Goal: Task Accomplishment & Management: Use online tool/utility

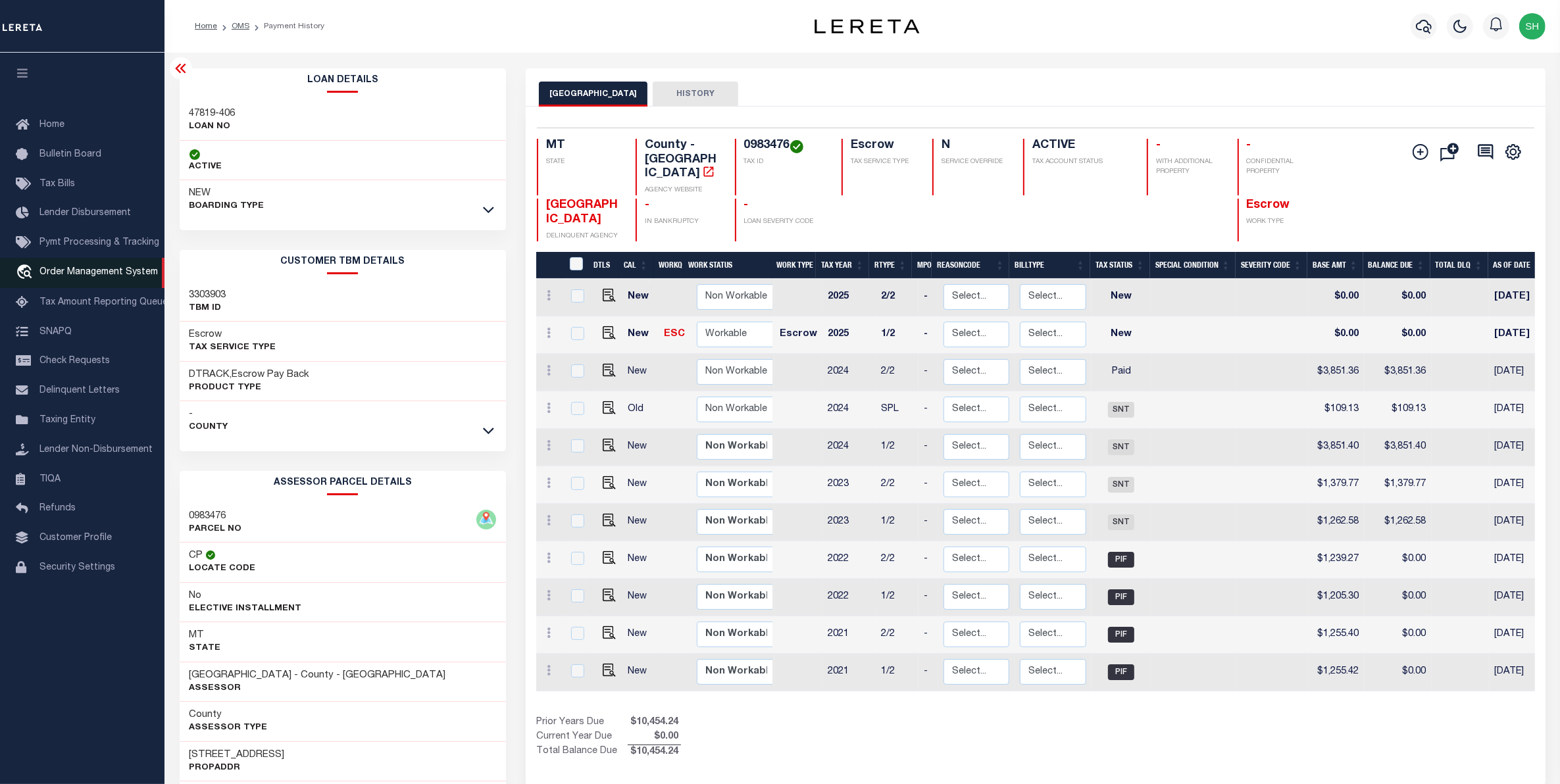
click at [100, 275] on span "Order Management System" at bounding box center [98, 272] width 118 height 9
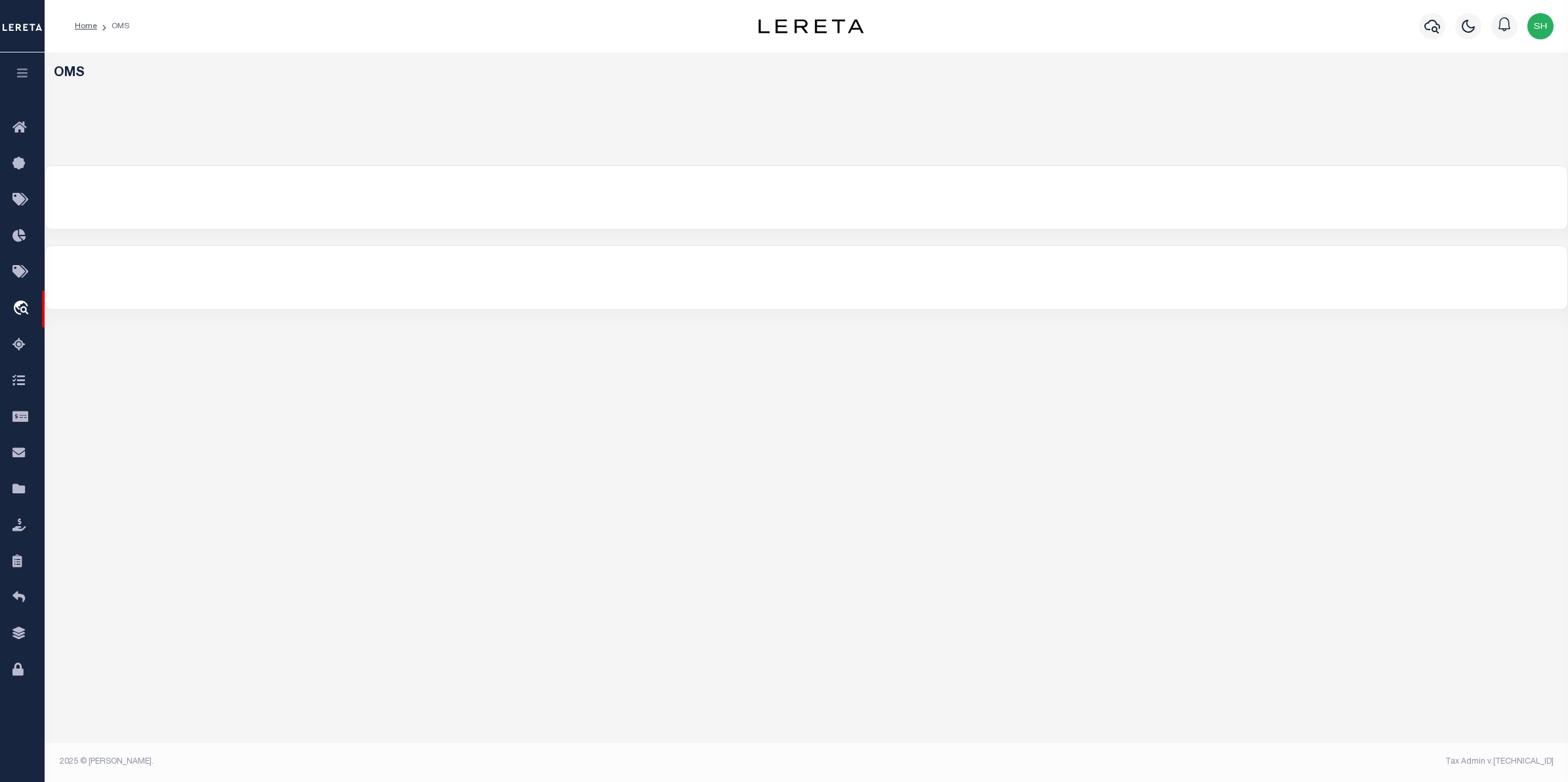
select select "200"
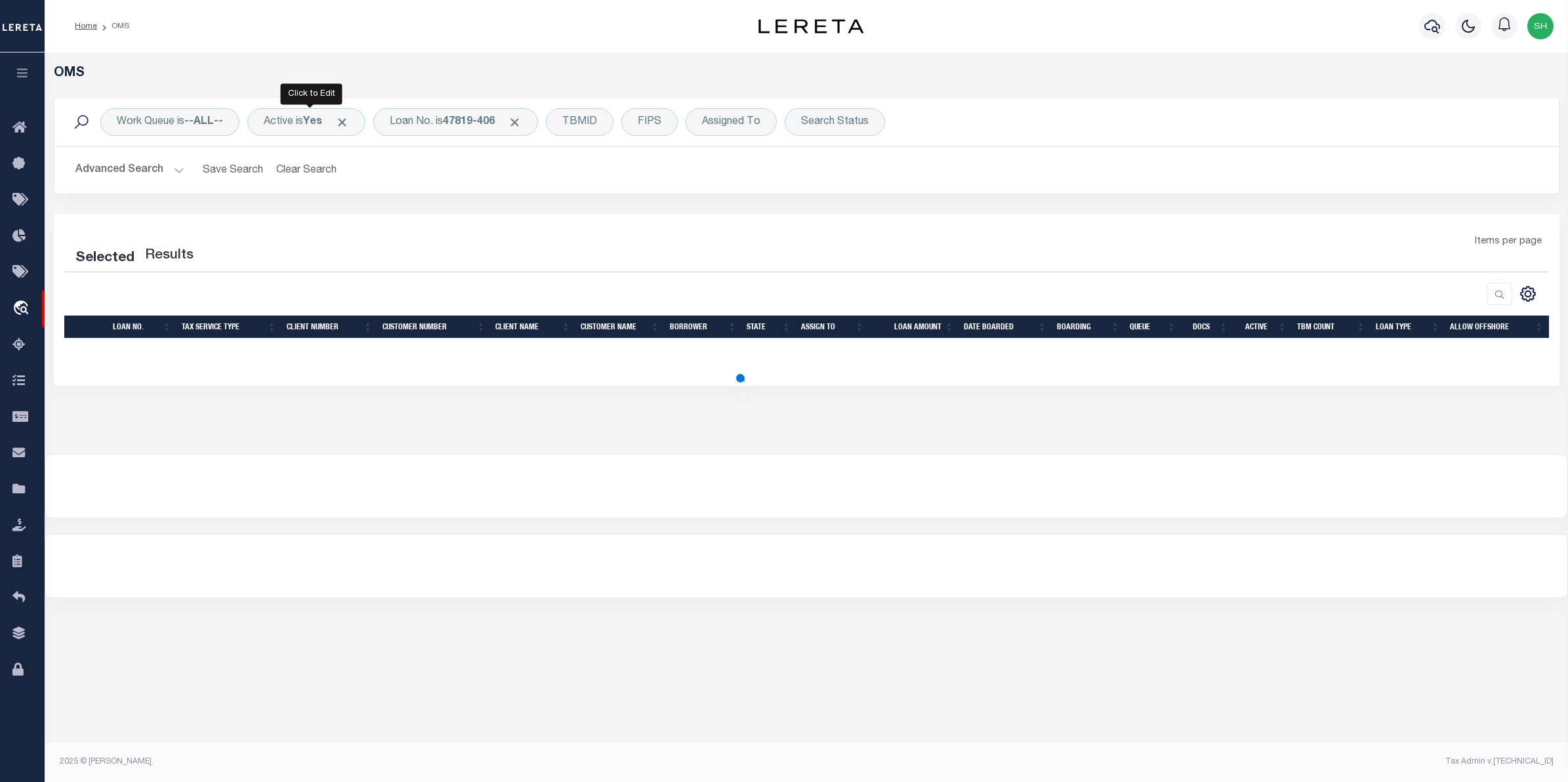
select select "200"
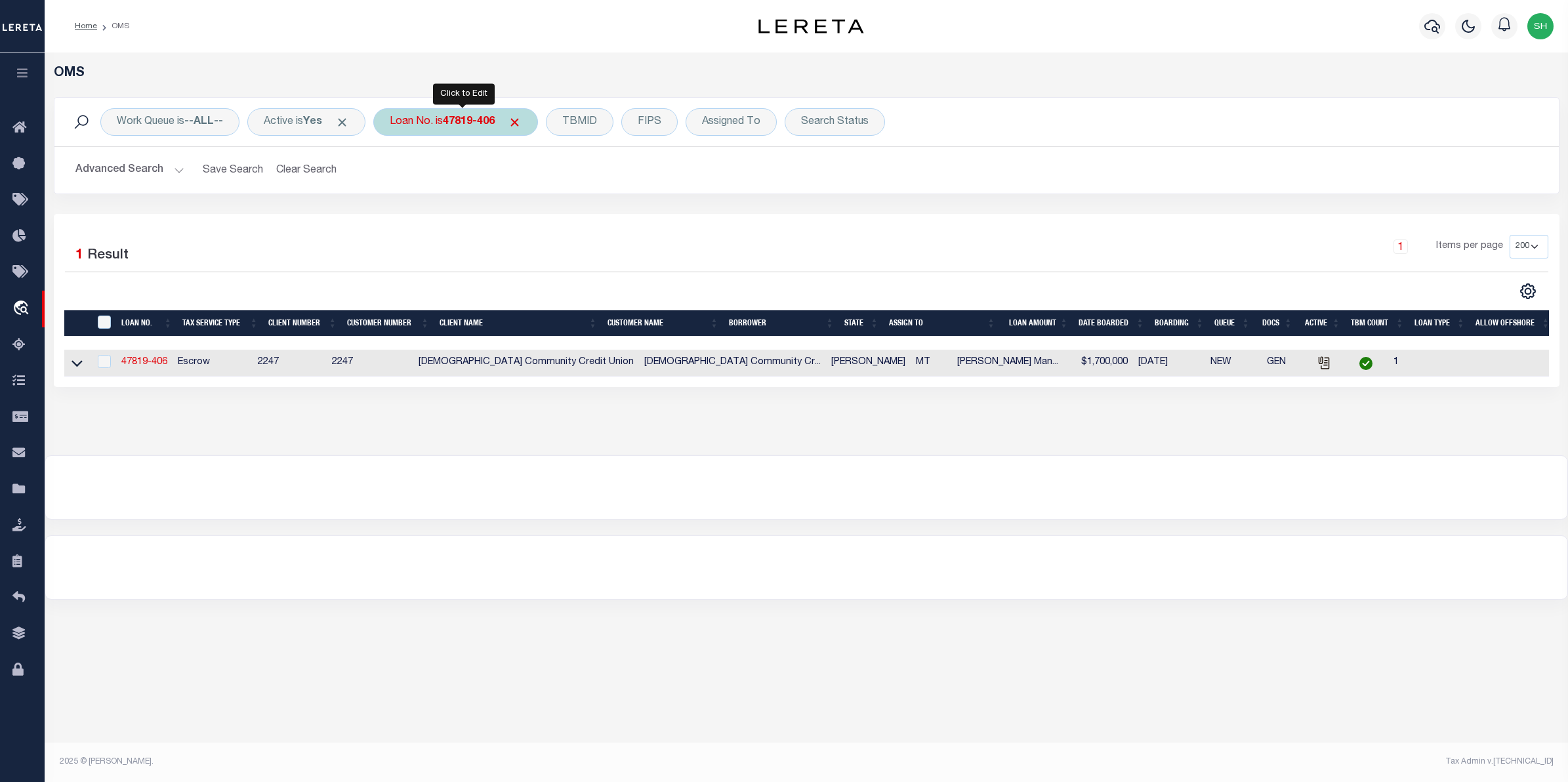
click at [431, 126] on div "Loan No. is 47819-406" at bounding box center [456, 122] width 164 height 28
type input "108092"
click at [566, 218] on input "Apply" at bounding box center [563, 215] width 38 height 22
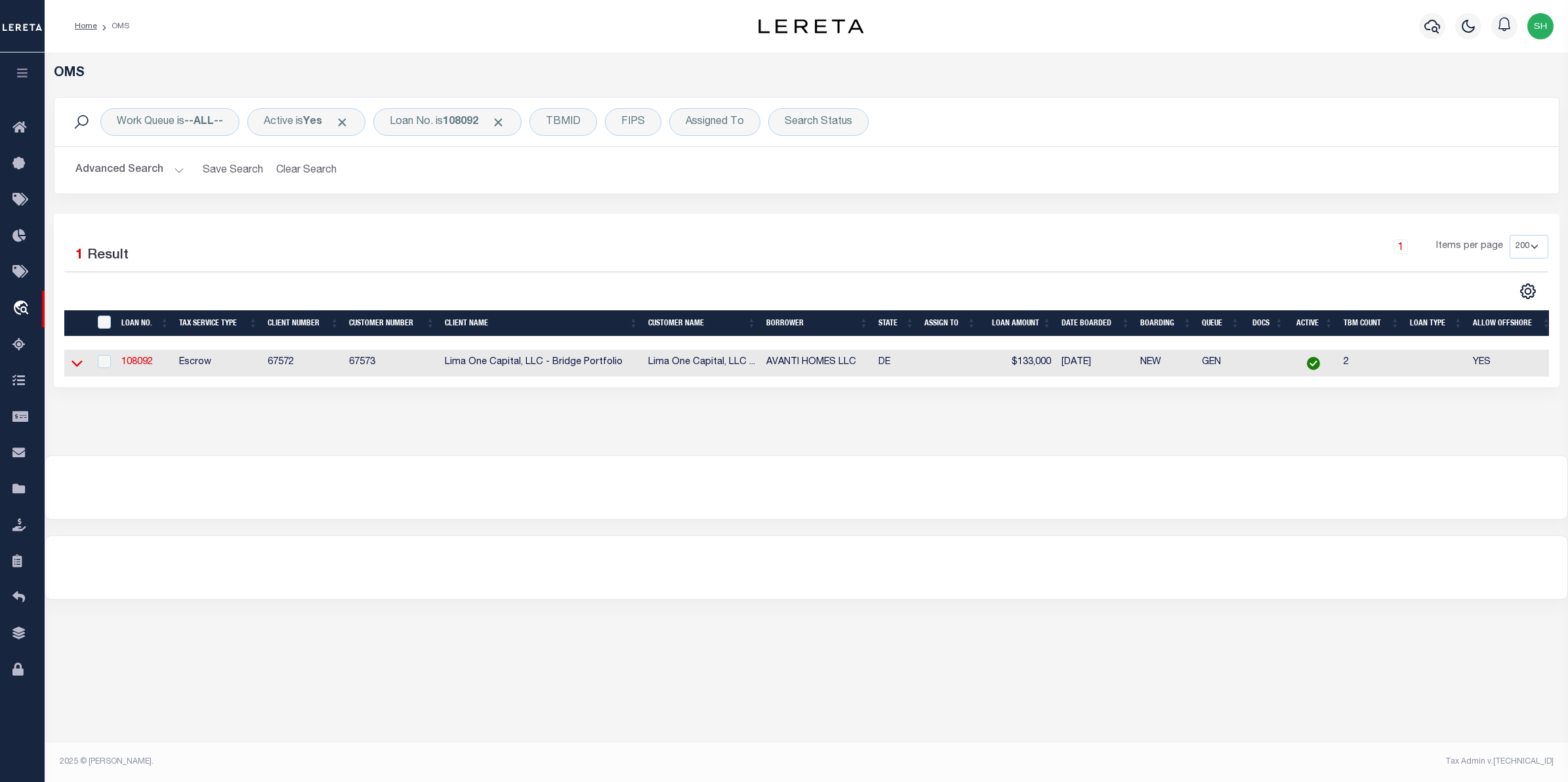
click at [76, 362] on icon at bounding box center [77, 363] width 11 height 14
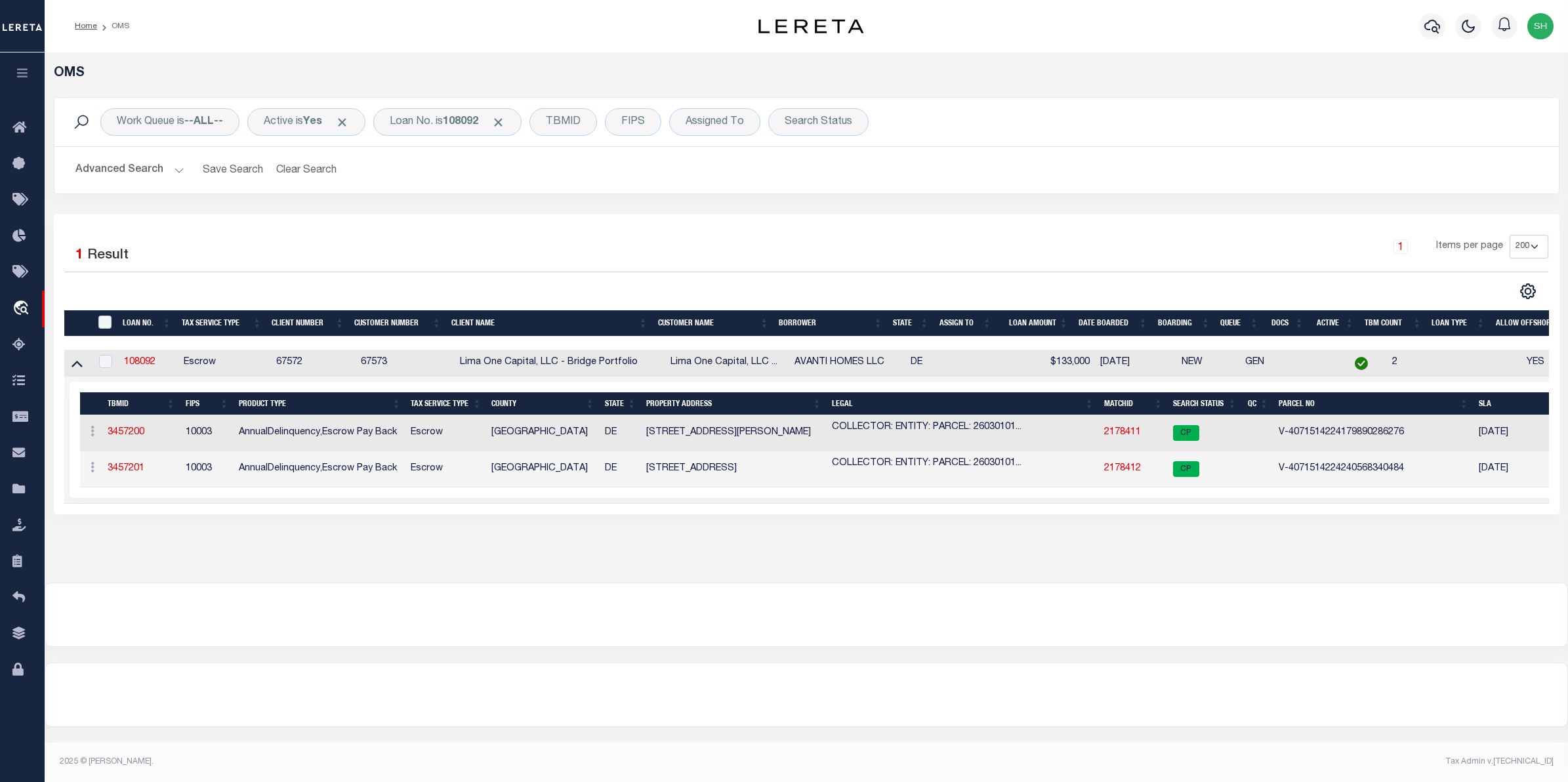
click at [369, 707] on div at bounding box center [807, 694] width 1522 height 63
click at [319, 663] on div "OMS Work Queue is --ALL-- Active is Yes Loan No. is 108092 TBMID FIPS Assigned …" at bounding box center [807, 389] width 1524 height 674
click at [237, 583] on div "OMS Work Queue is --ALL-- Active is Yes Loan No. is 108092 TBMID FIPS Assigned …" at bounding box center [807, 317] width 1524 height 530
click at [428, 611] on div at bounding box center [807, 614] width 1522 height 63
click at [1120, 434] on link "2178411" at bounding box center [1123, 432] width 37 height 9
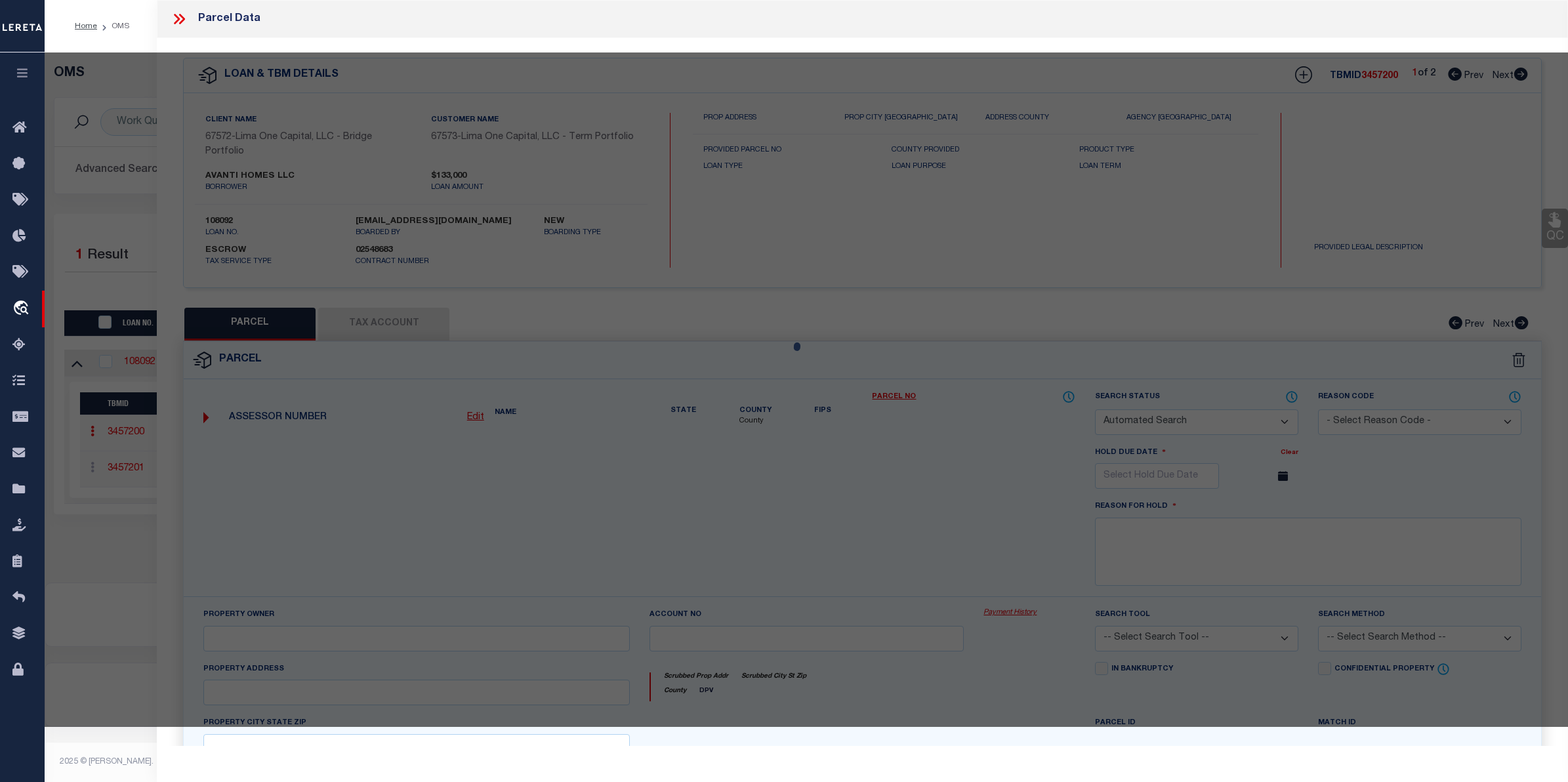
checkbox input "false"
select select "CP"
select select "AGW"
select select
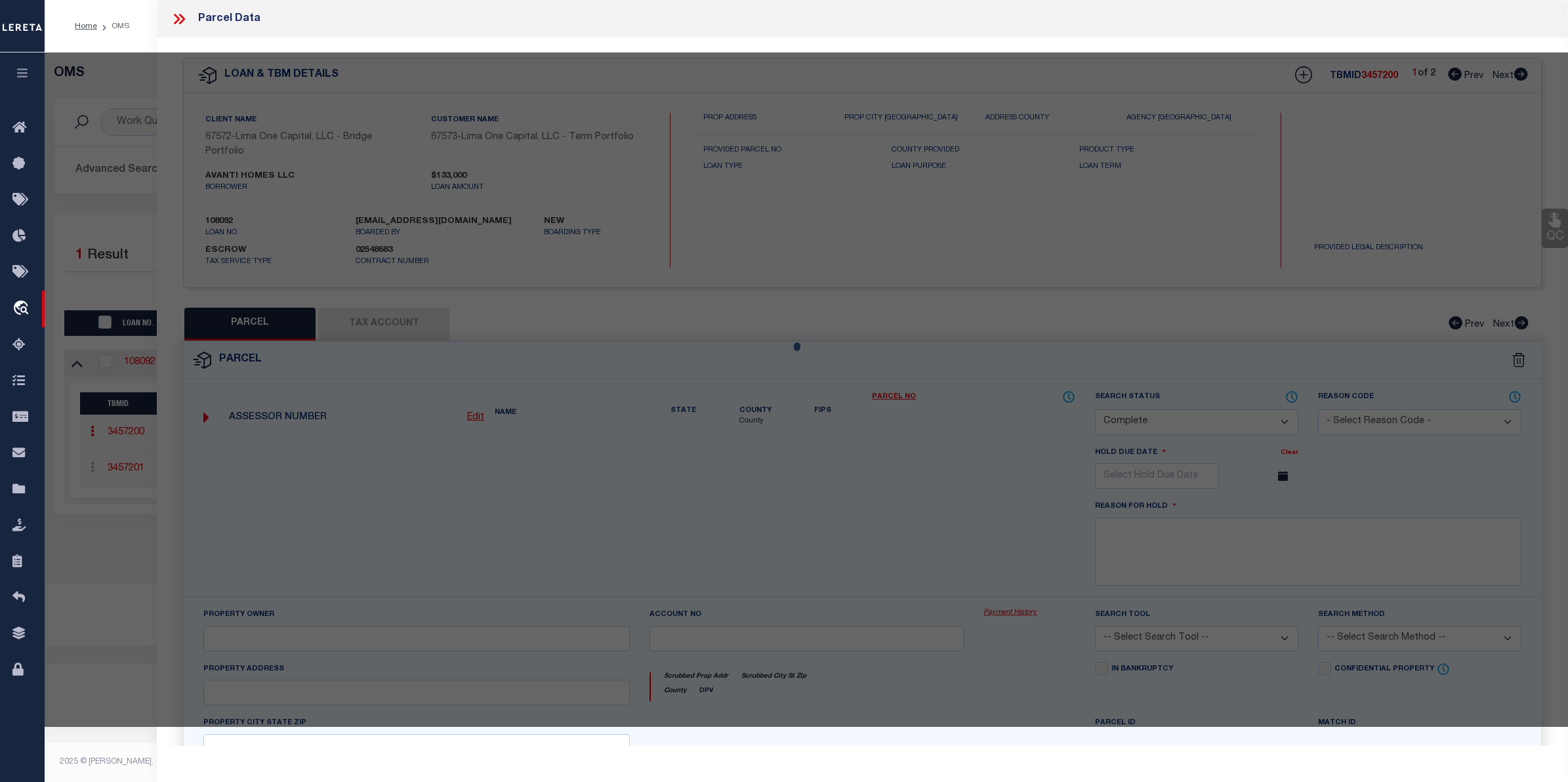
type input "2623 N HEALD ST"
checkbox input "false"
type input "WILMINGTON DE 19802"
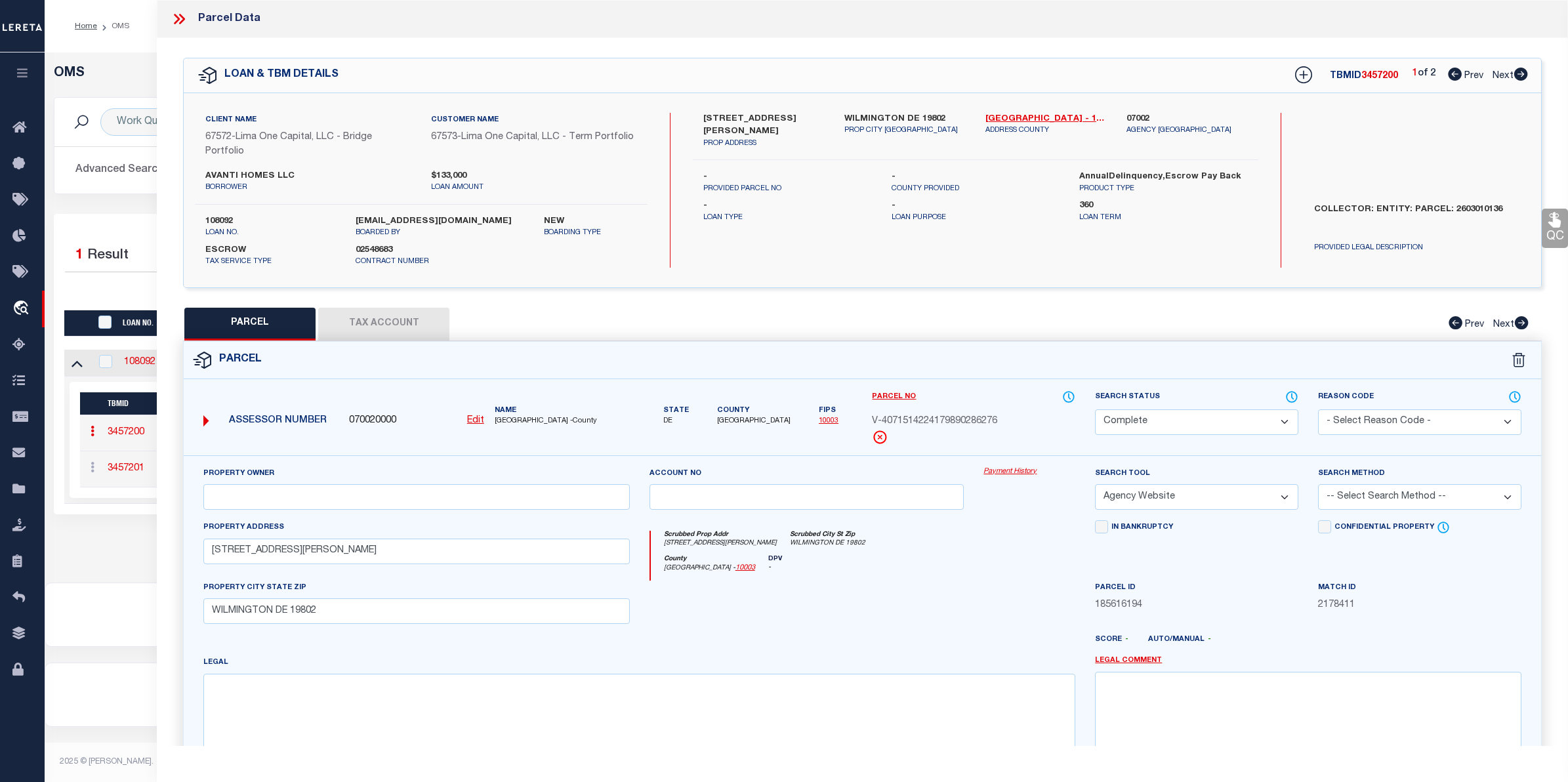
click at [1022, 477] on link "Payment History" at bounding box center [1029, 471] width 92 height 11
click at [128, 228] on div "Selected 1 Result 1 Items per page 10 25 50 100 200" at bounding box center [806, 363] width 1506 height 300
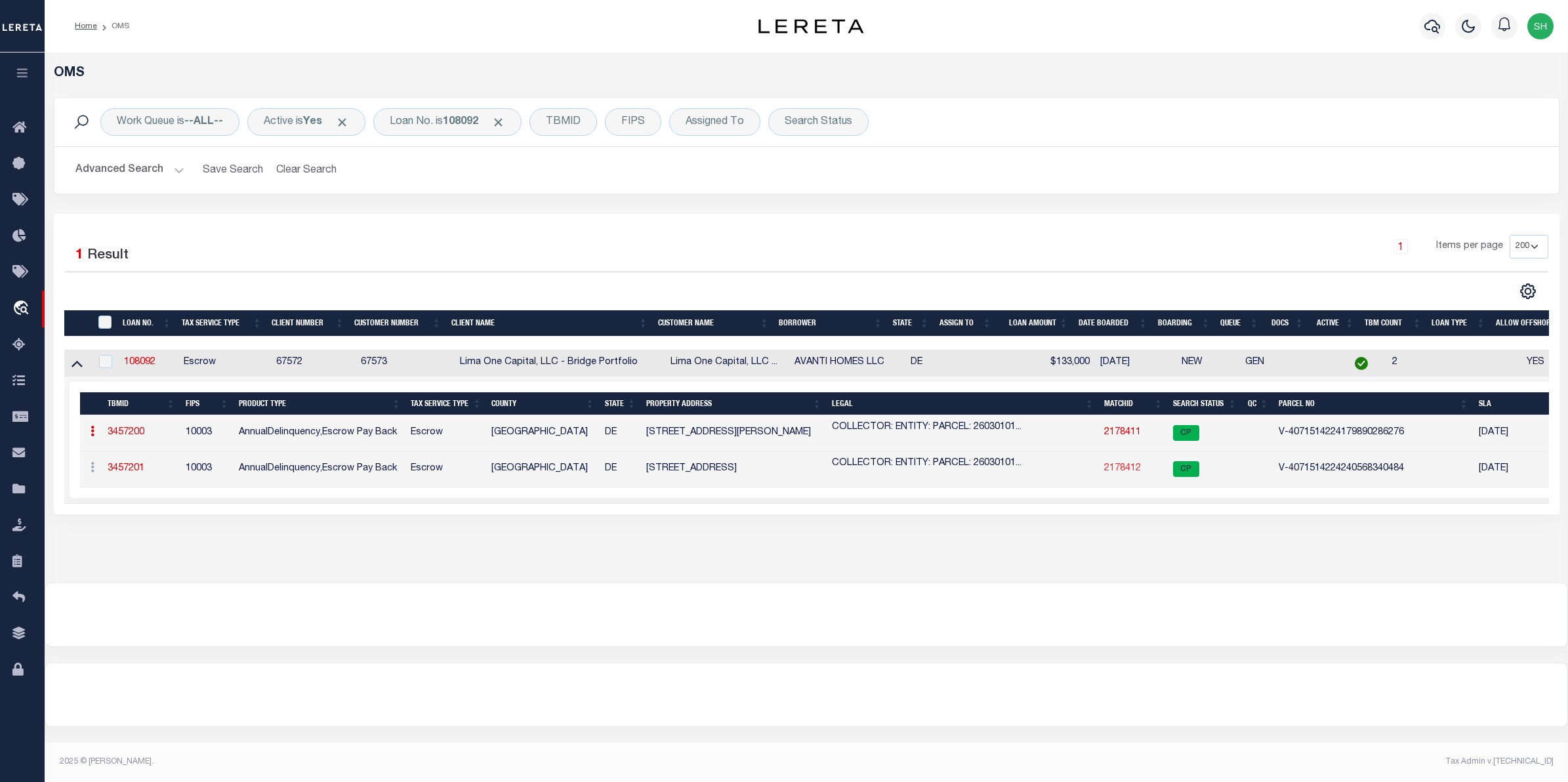
click at [1117, 473] on link "2178412" at bounding box center [1123, 468] width 37 height 9
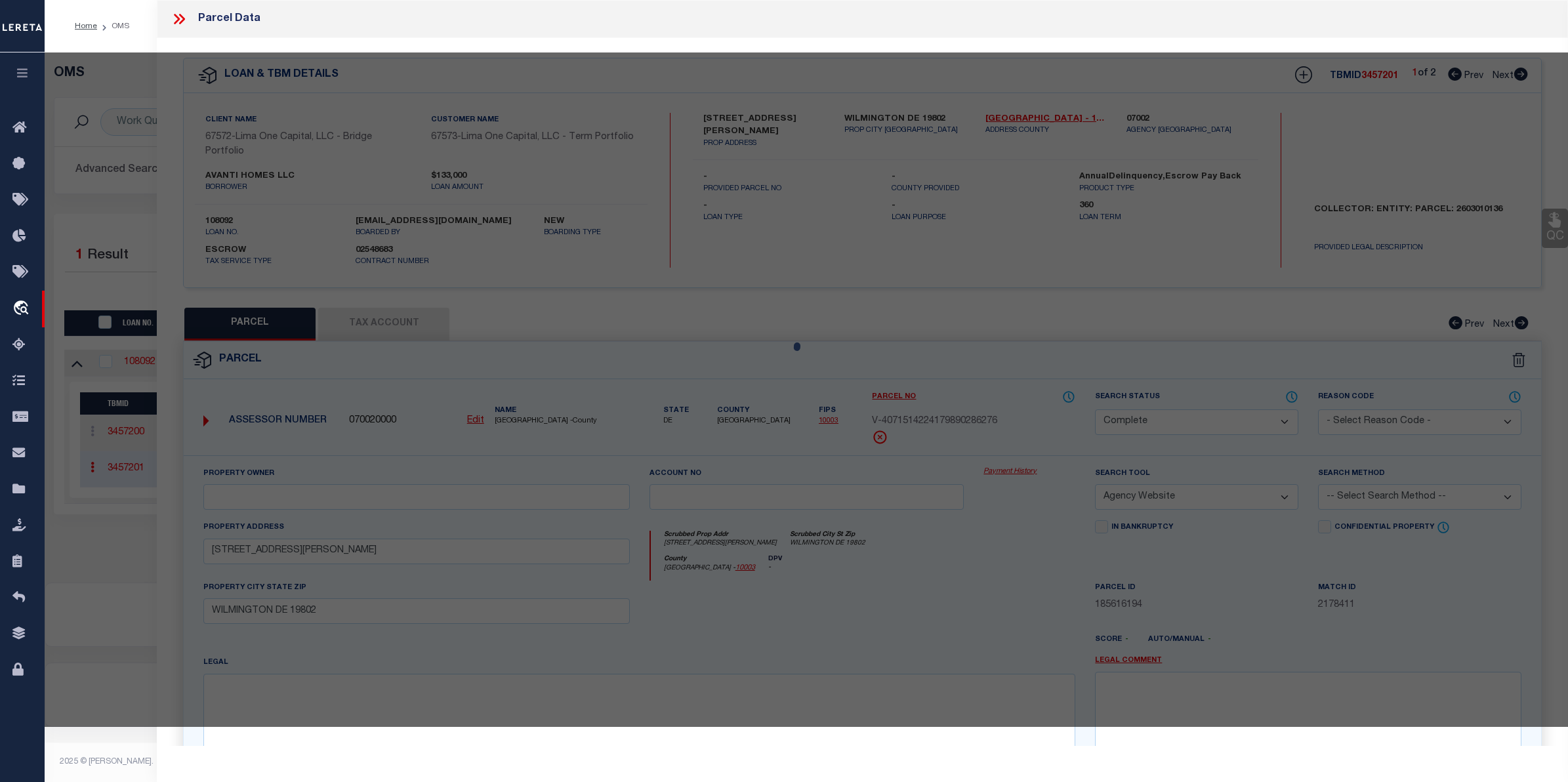
select select "AS"
select select
checkbox input "false"
select select "CP"
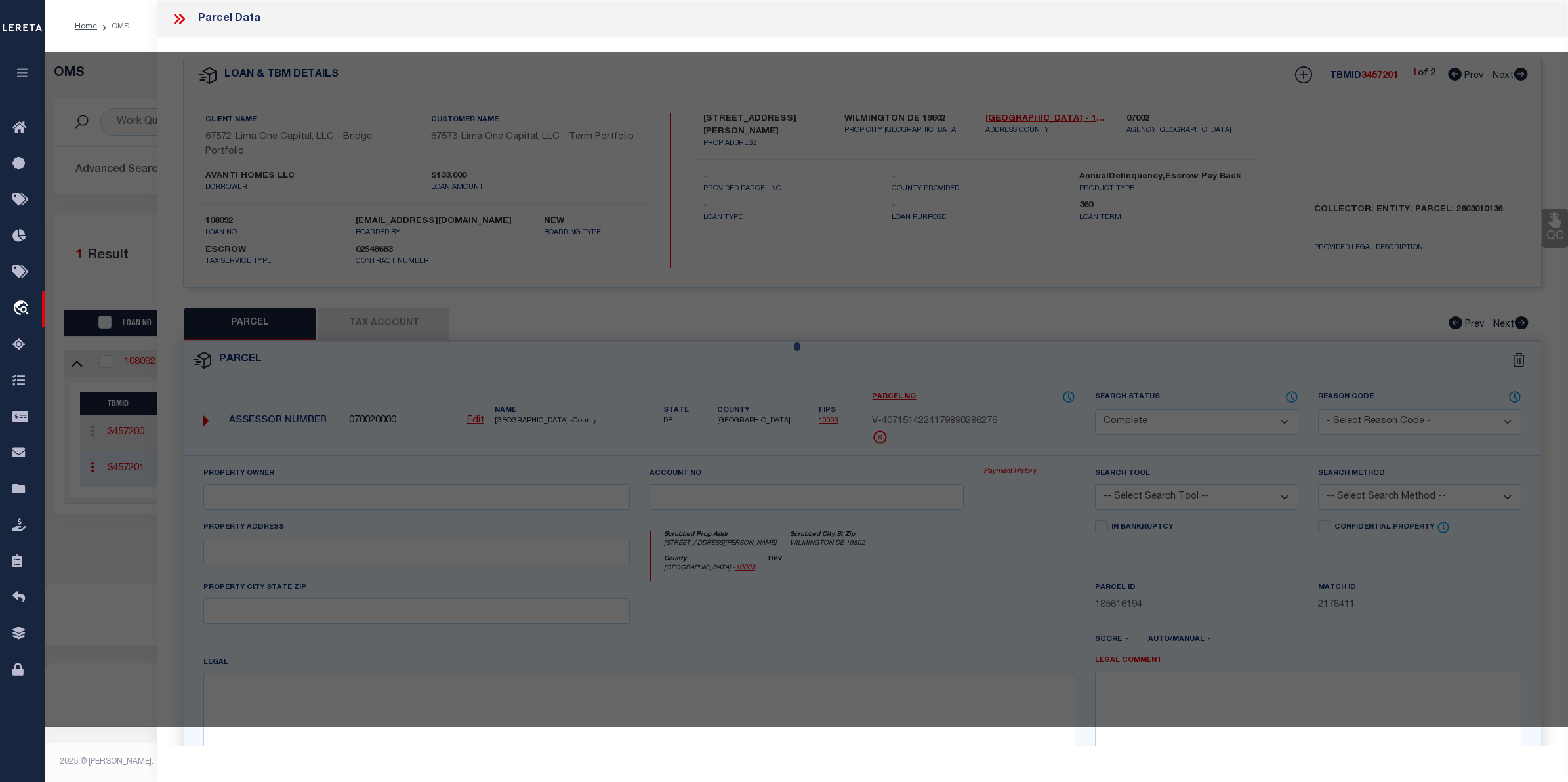
select select "AGW"
select select
type input "1908 SENECA RD"
checkbox input "false"
type input "WILMINGTON DE 19805"
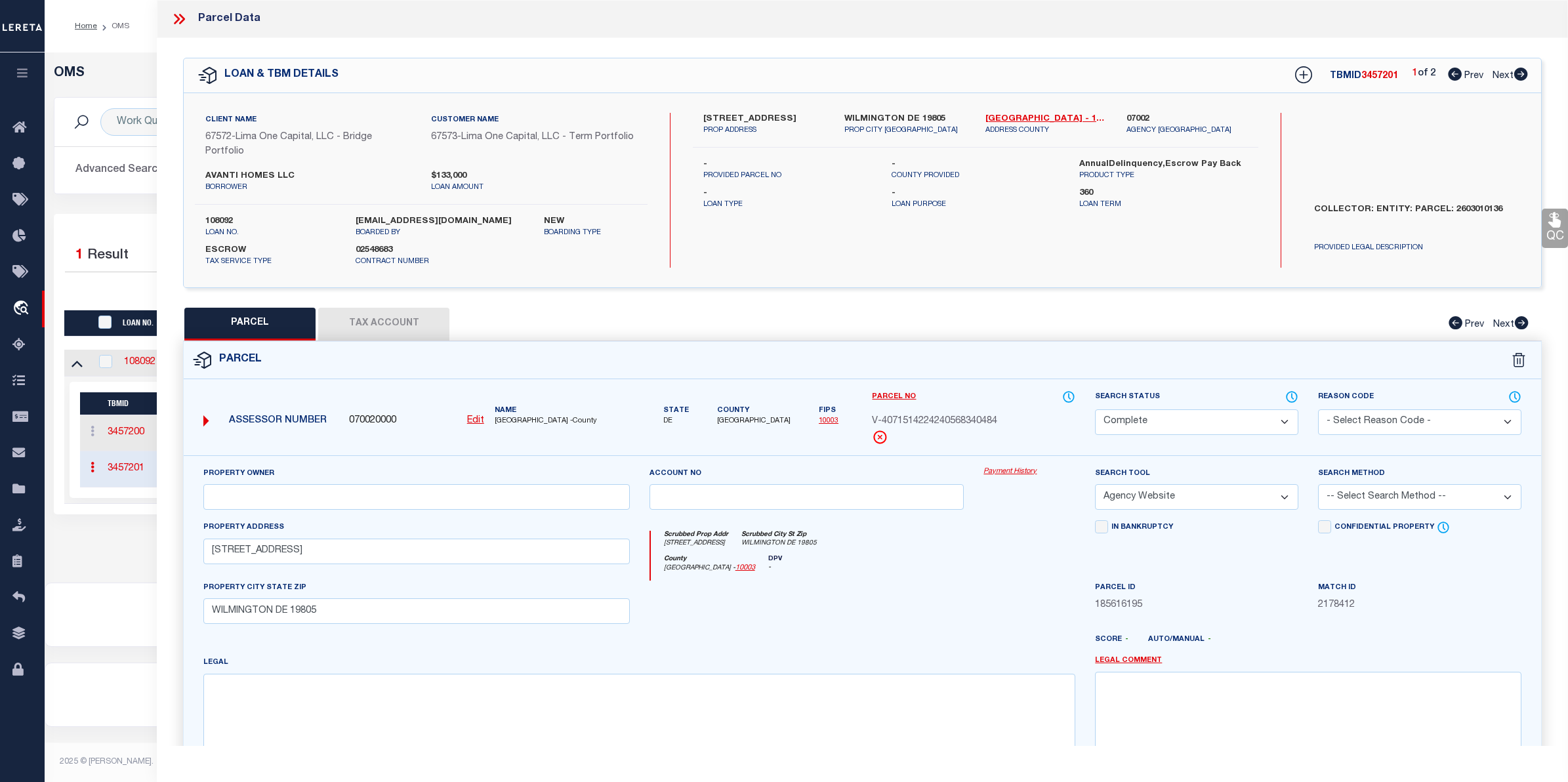
click at [1034, 471] on link "Payment History" at bounding box center [1029, 471] width 92 height 11
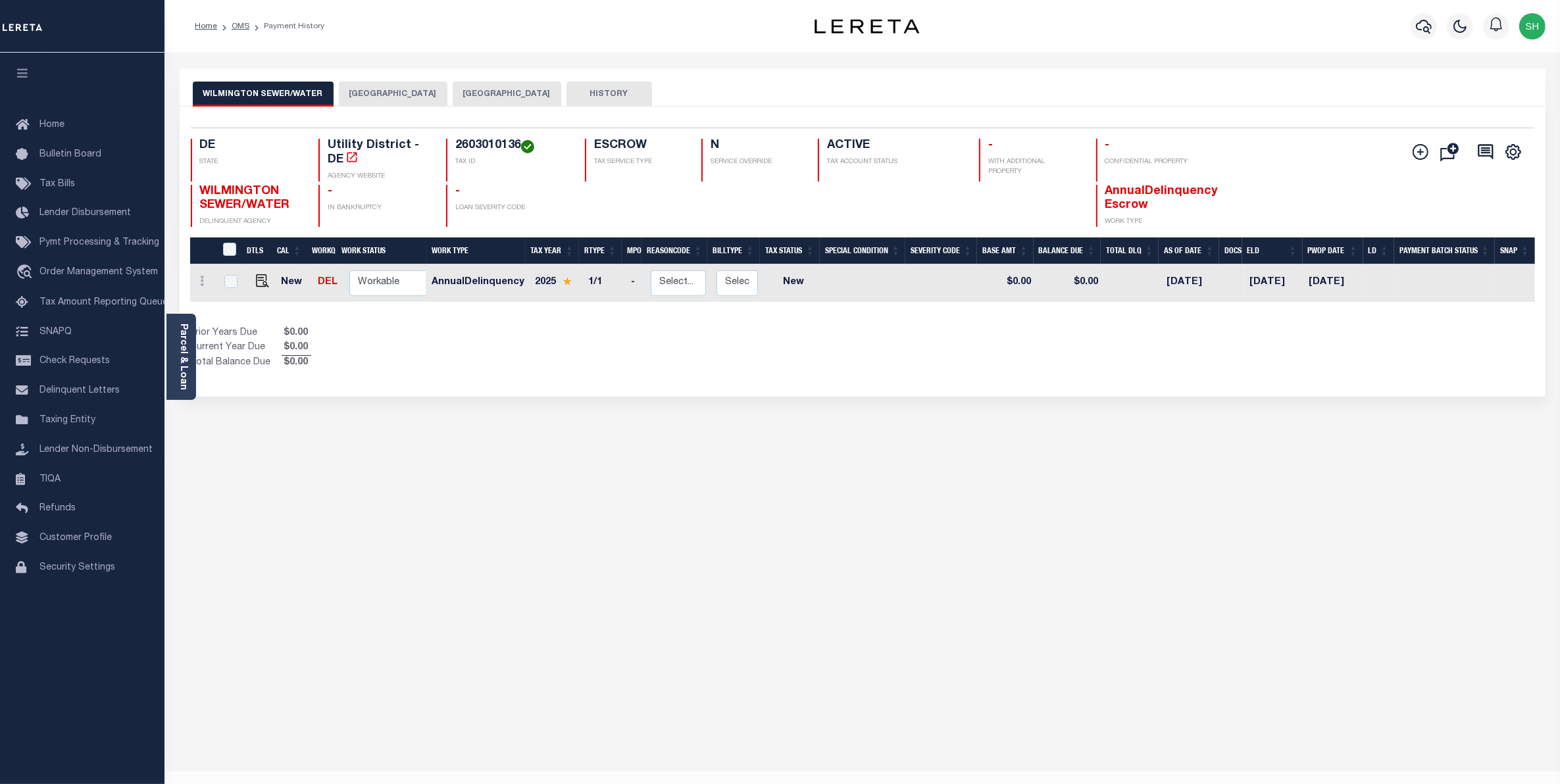
click at [940, 472] on div "WILMINGTON SEWER/WATER WILMINGTON CITY NEW CASTLE COUNTY HISTORY Selected 1 Res…" at bounding box center [863, 439] width 1386 height 743
click at [781, 462] on div "WILMINGTON SEWER/WATER WILMINGTON CITY NEW CASTLE COUNTY HISTORY Selected 1 Res…" at bounding box center [863, 439] width 1386 height 743
click at [349, 96] on button "WILMINGTON CITY" at bounding box center [393, 94] width 108 height 25
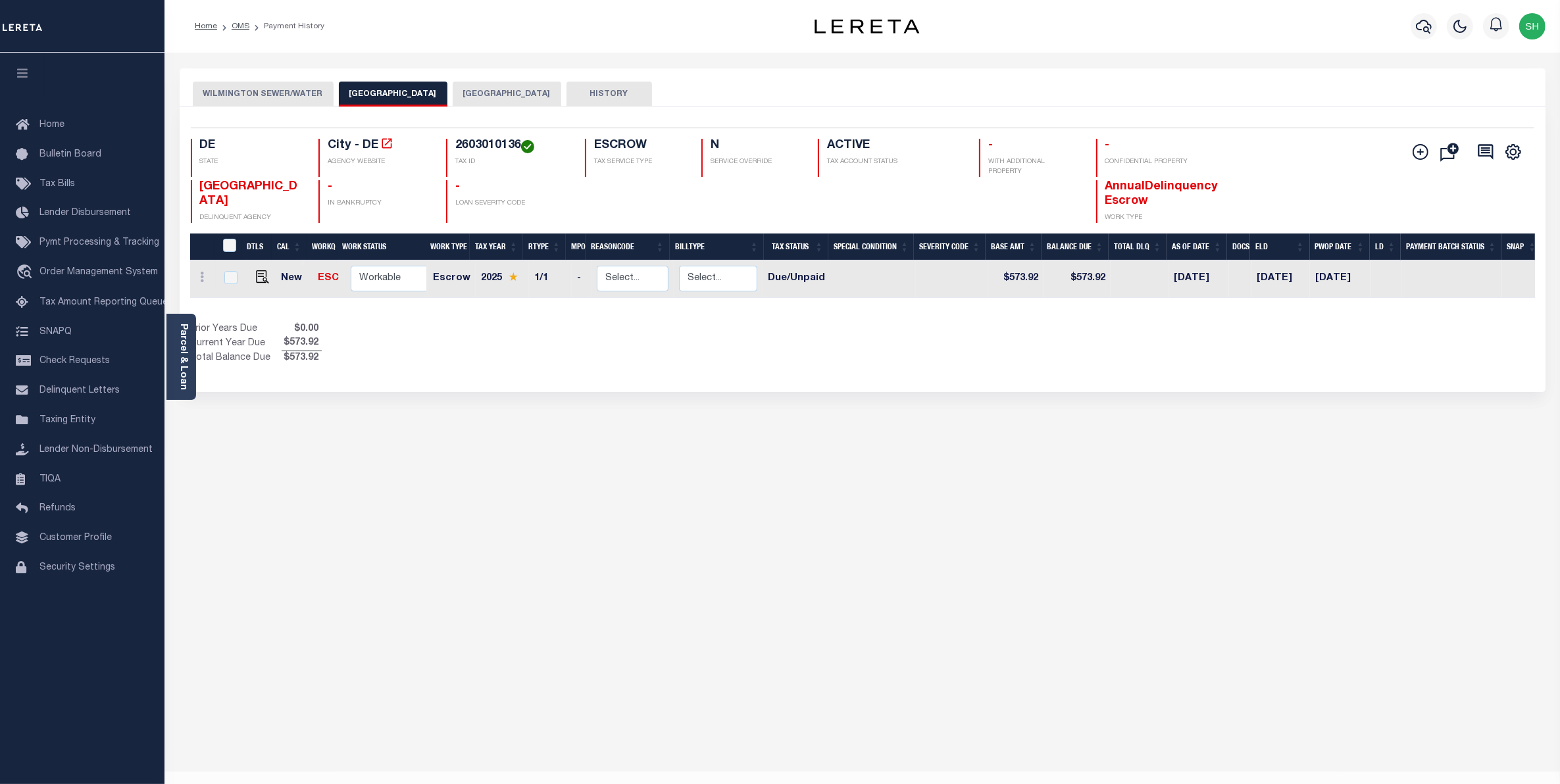
click at [464, 99] on button "NEW CASTLE COUNTY" at bounding box center [506, 94] width 108 height 25
click at [269, 91] on button "WILMINGTON SEWER/WATER" at bounding box center [263, 94] width 141 height 25
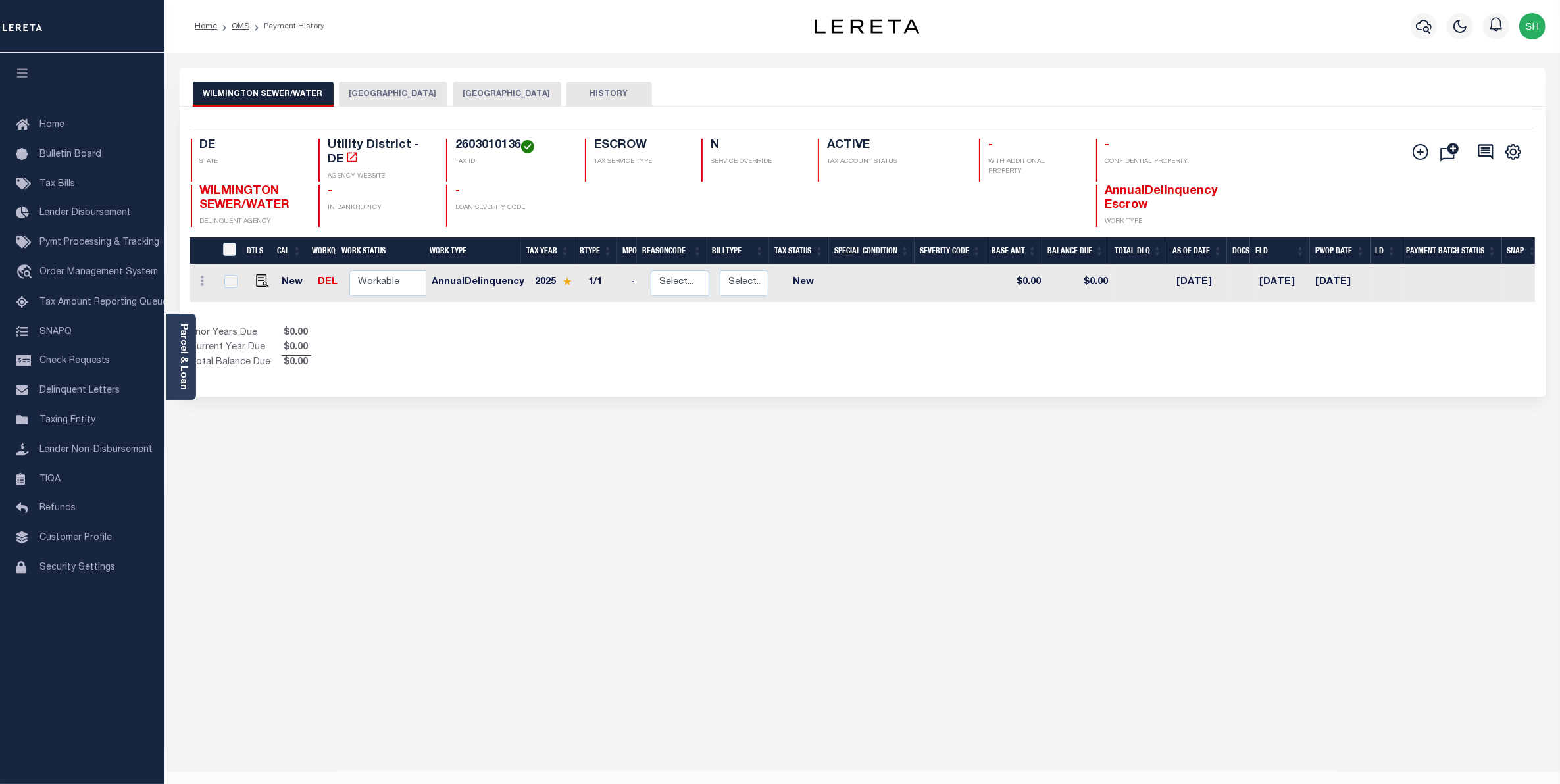
click at [362, 99] on button "WILMINGTON CITY" at bounding box center [393, 94] width 108 height 25
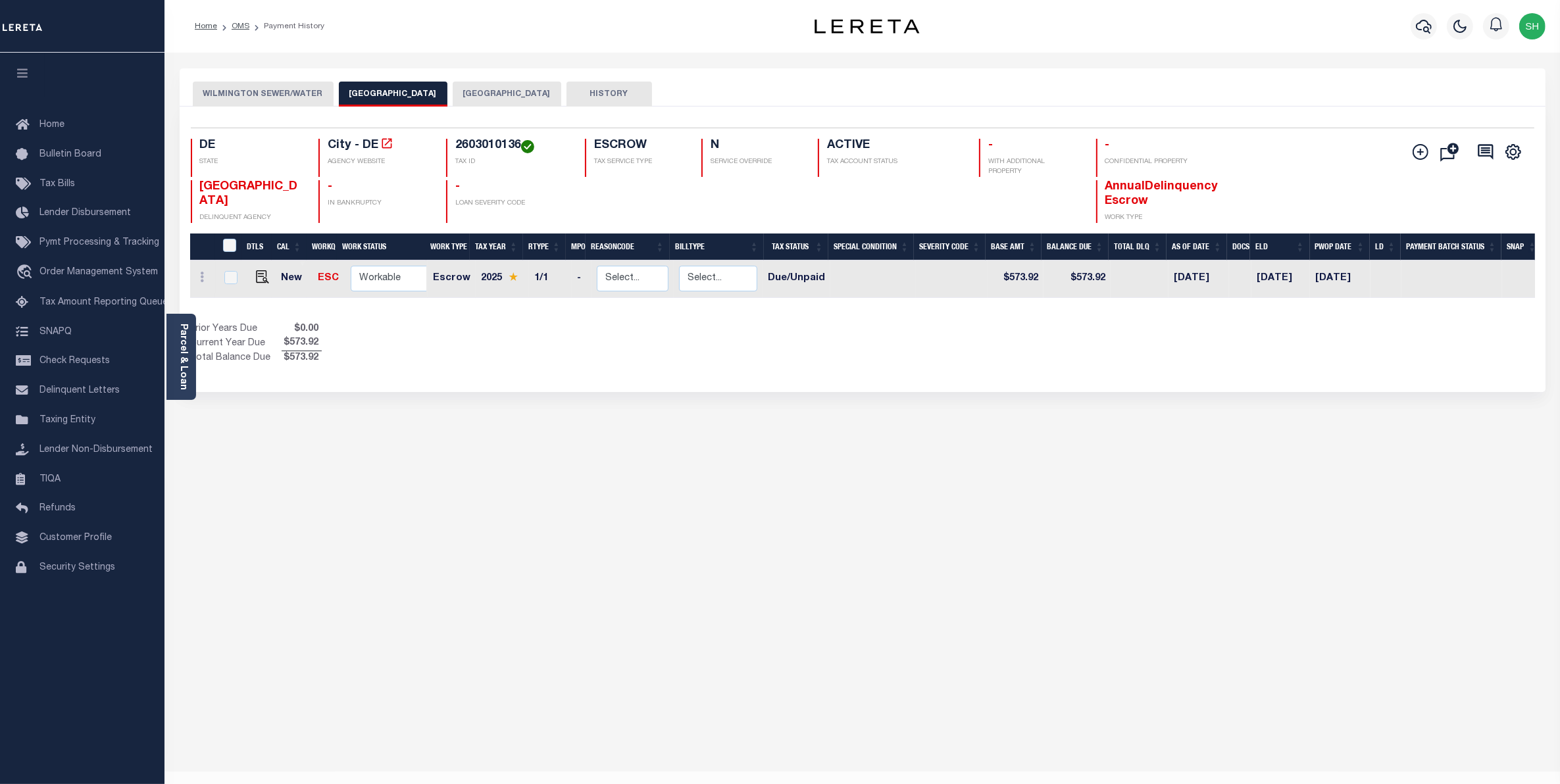
click at [452, 94] on button "NEW CASTLE COUNTY" at bounding box center [506, 94] width 108 height 25
click at [351, 93] on button "WILMINGTON CITY" at bounding box center [393, 94] width 108 height 25
click at [237, 87] on button "WILMINGTON SEWER/WATER" at bounding box center [263, 94] width 141 height 25
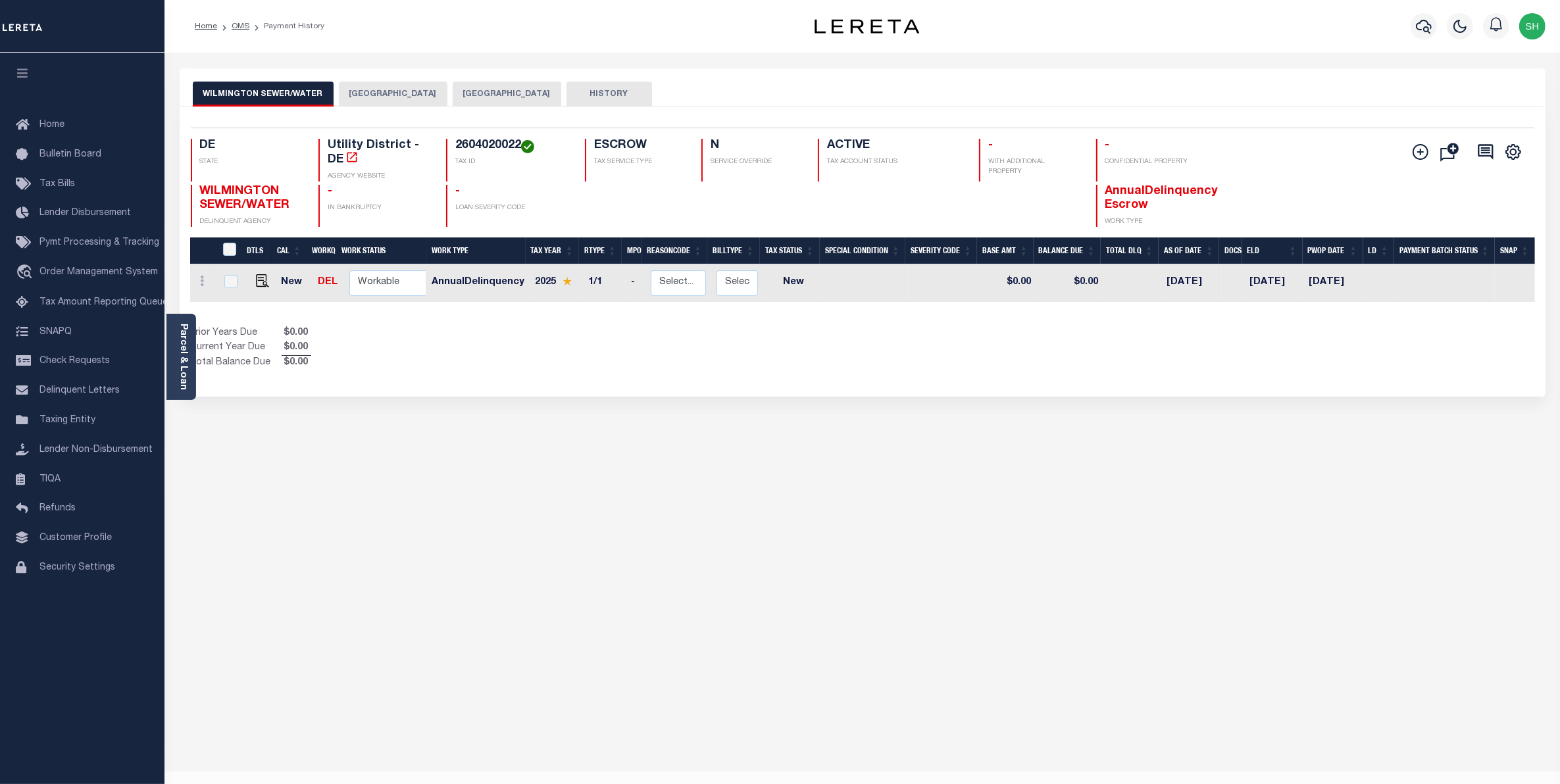
click at [387, 94] on button "WILMINGTON CITY" at bounding box center [393, 94] width 108 height 25
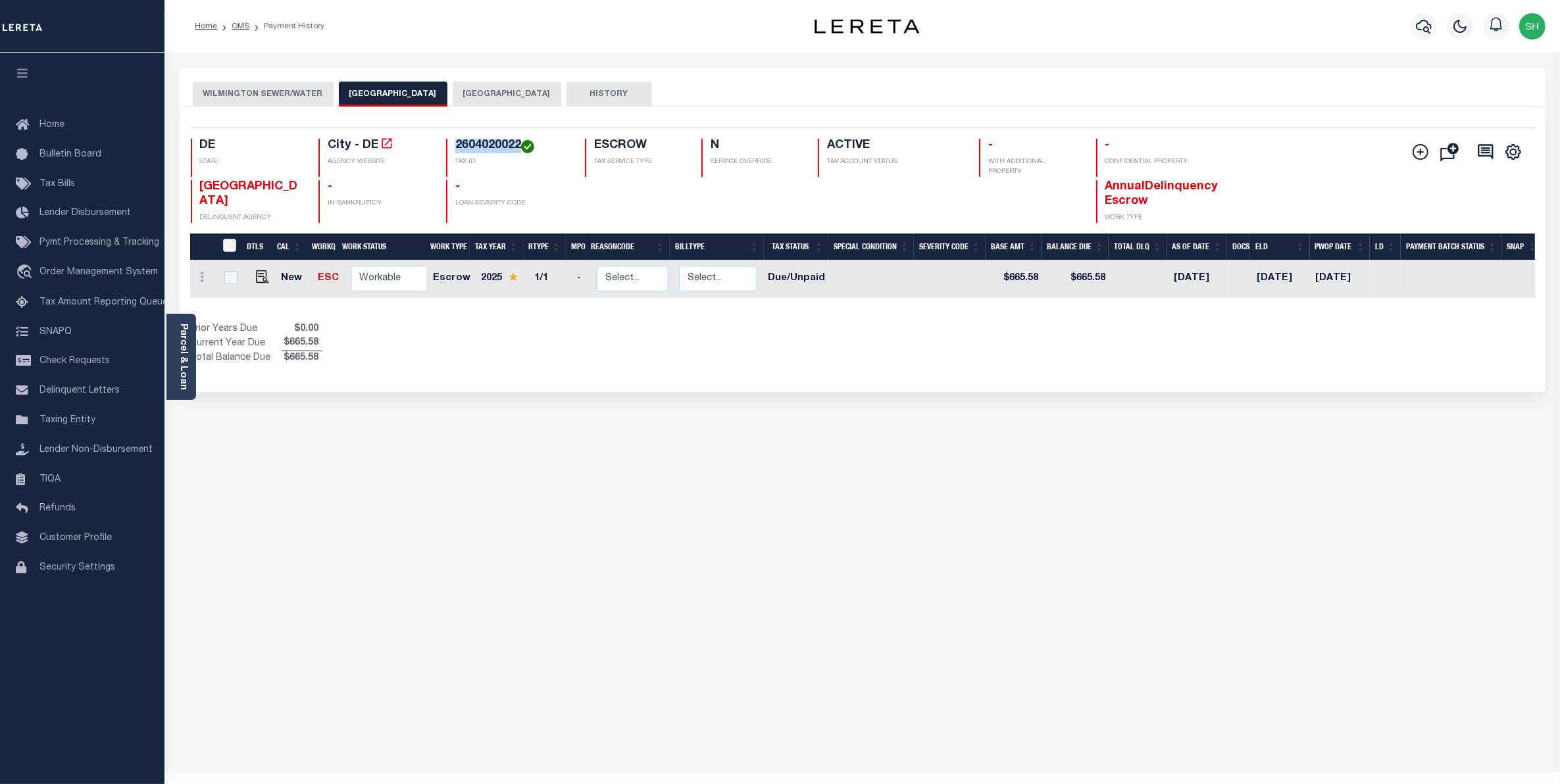
drag, startPoint x: 518, startPoint y: 147, endPoint x: 451, endPoint y: 140, distance: 67.4
click at [451, 140] on div "2604020022 TAX ID" at bounding box center [507, 158] width 123 height 38
copy h4 "2604020022"
click at [452, 87] on button "NEW CASTLE COUNTY" at bounding box center [506, 94] width 108 height 25
click at [314, 93] on button "WILMINGTON SEWER/WATER" at bounding box center [263, 94] width 141 height 25
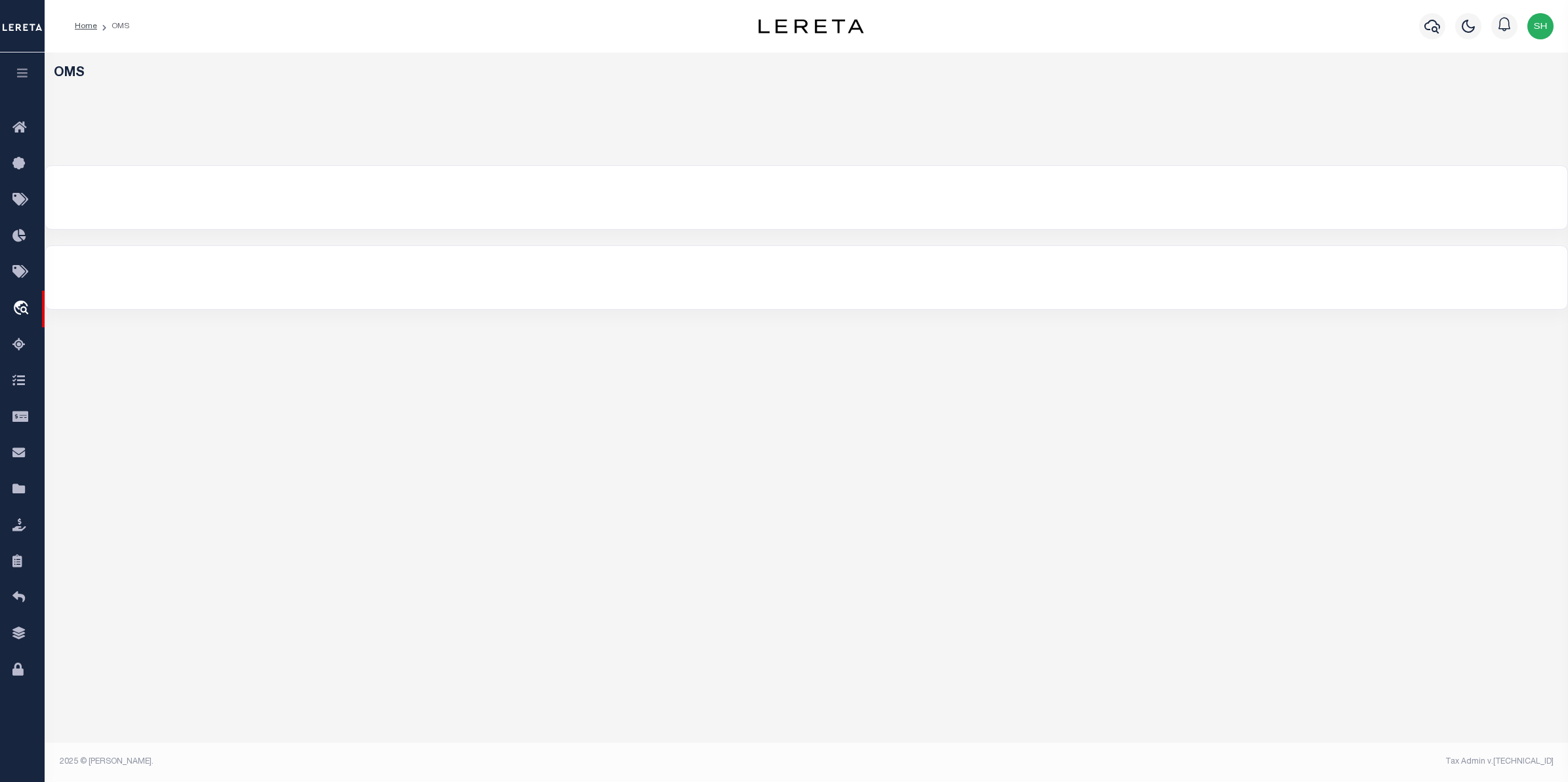
select select "200"
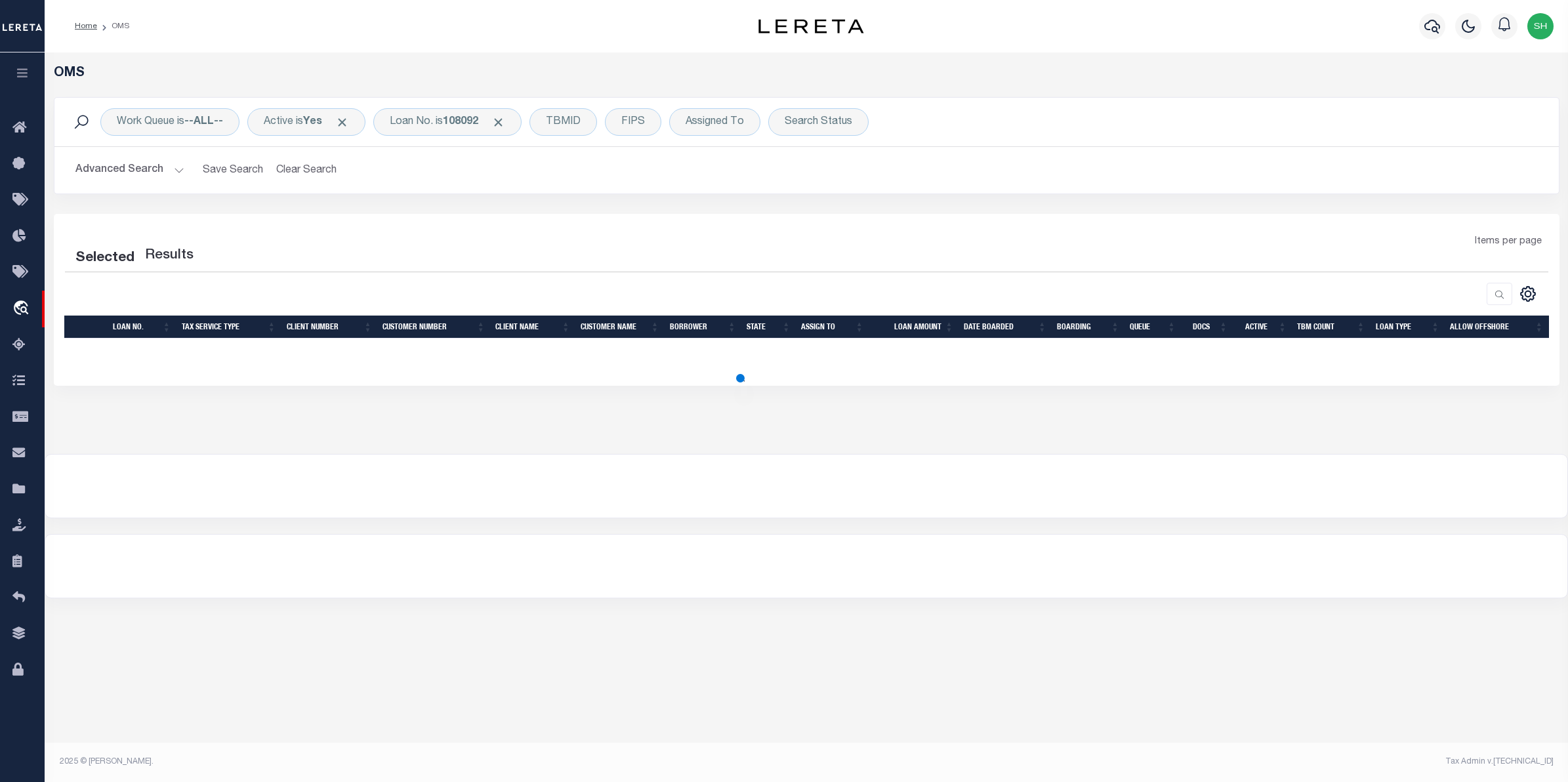
select select "200"
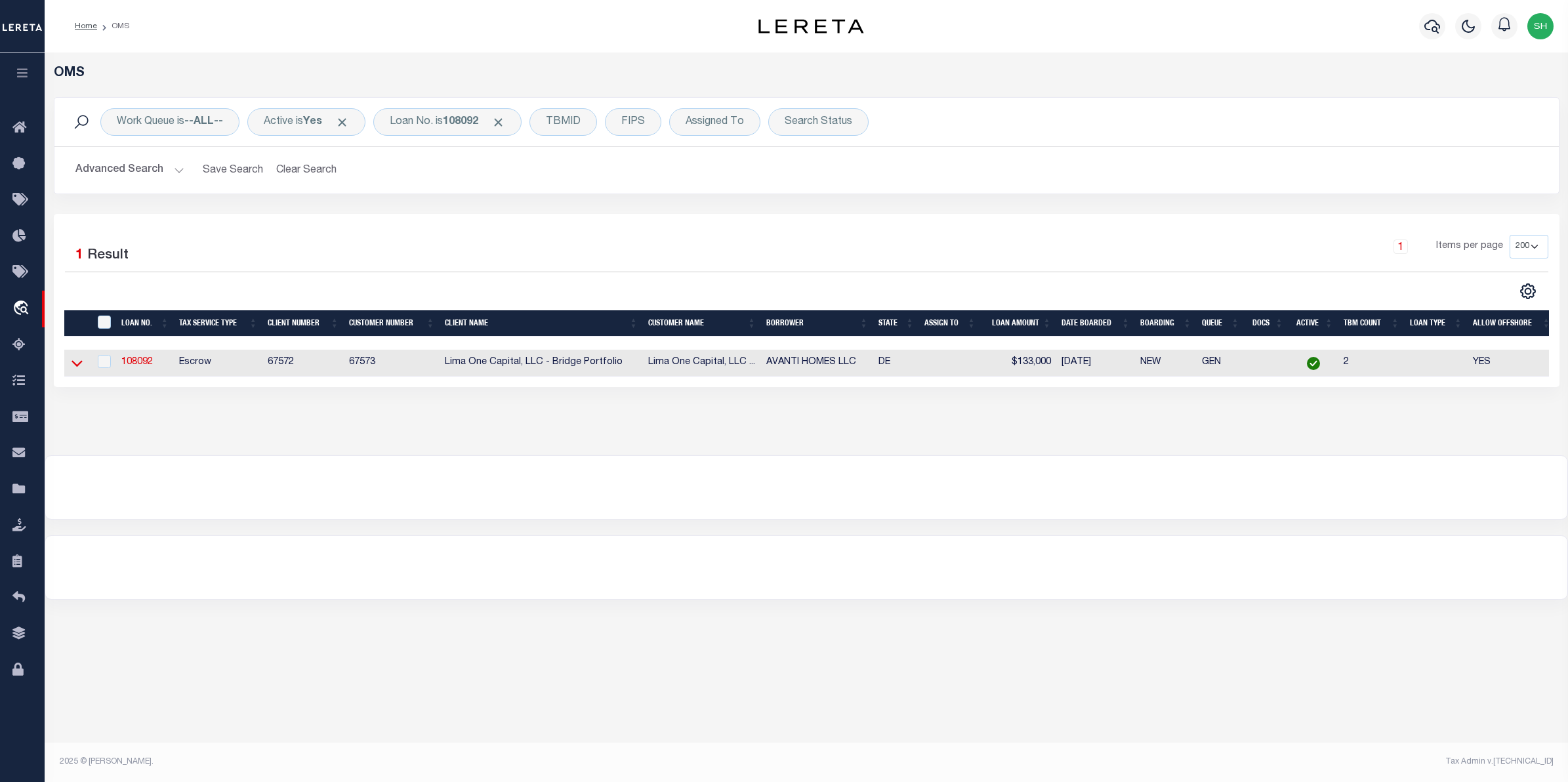
click at [76, 362] on icon at bounding box center [77, 363] width 11 height 14
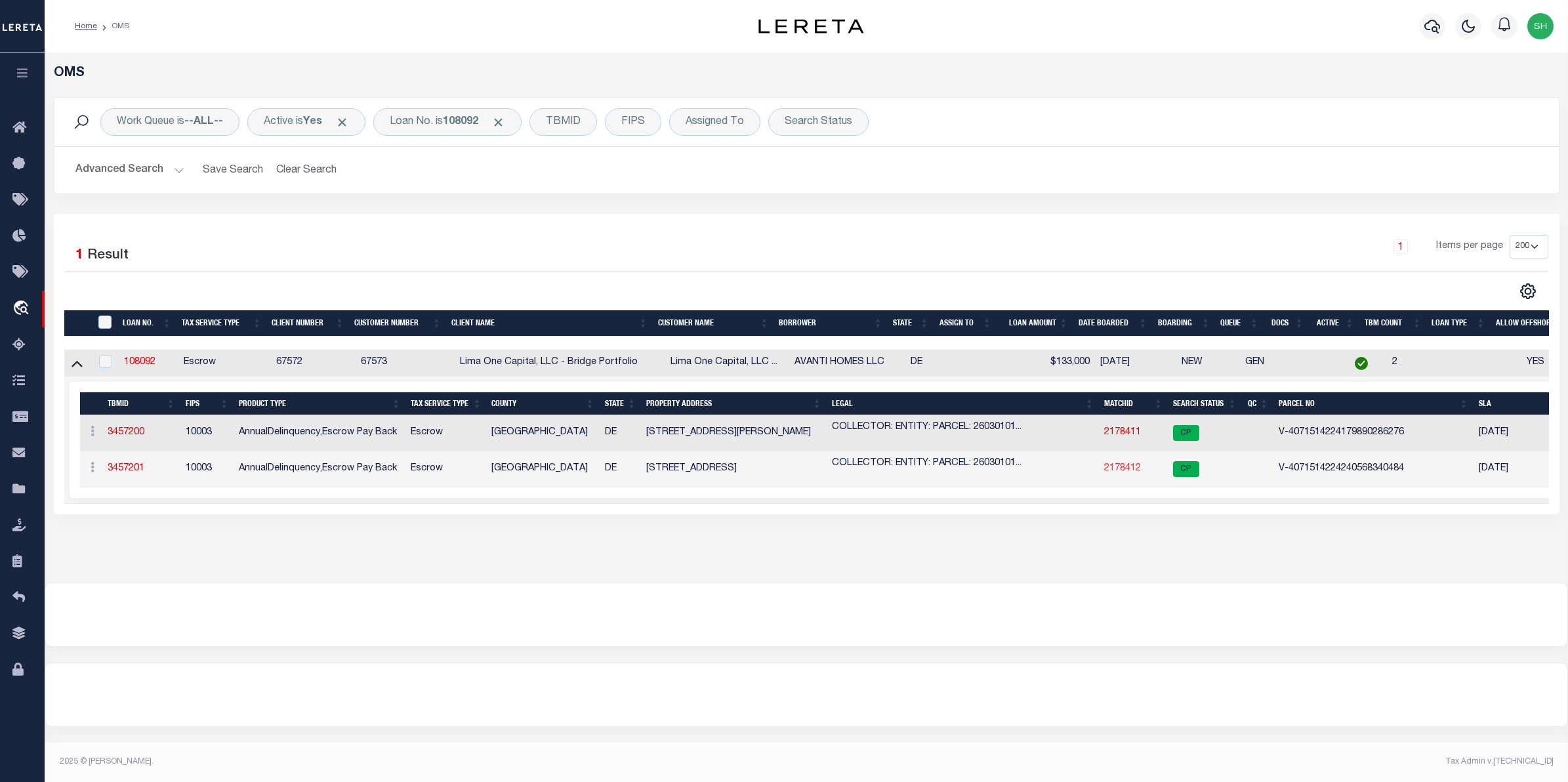
click at [1116, 472] on link "2178412" at bounding box center [1123, 468] width 37 height 9
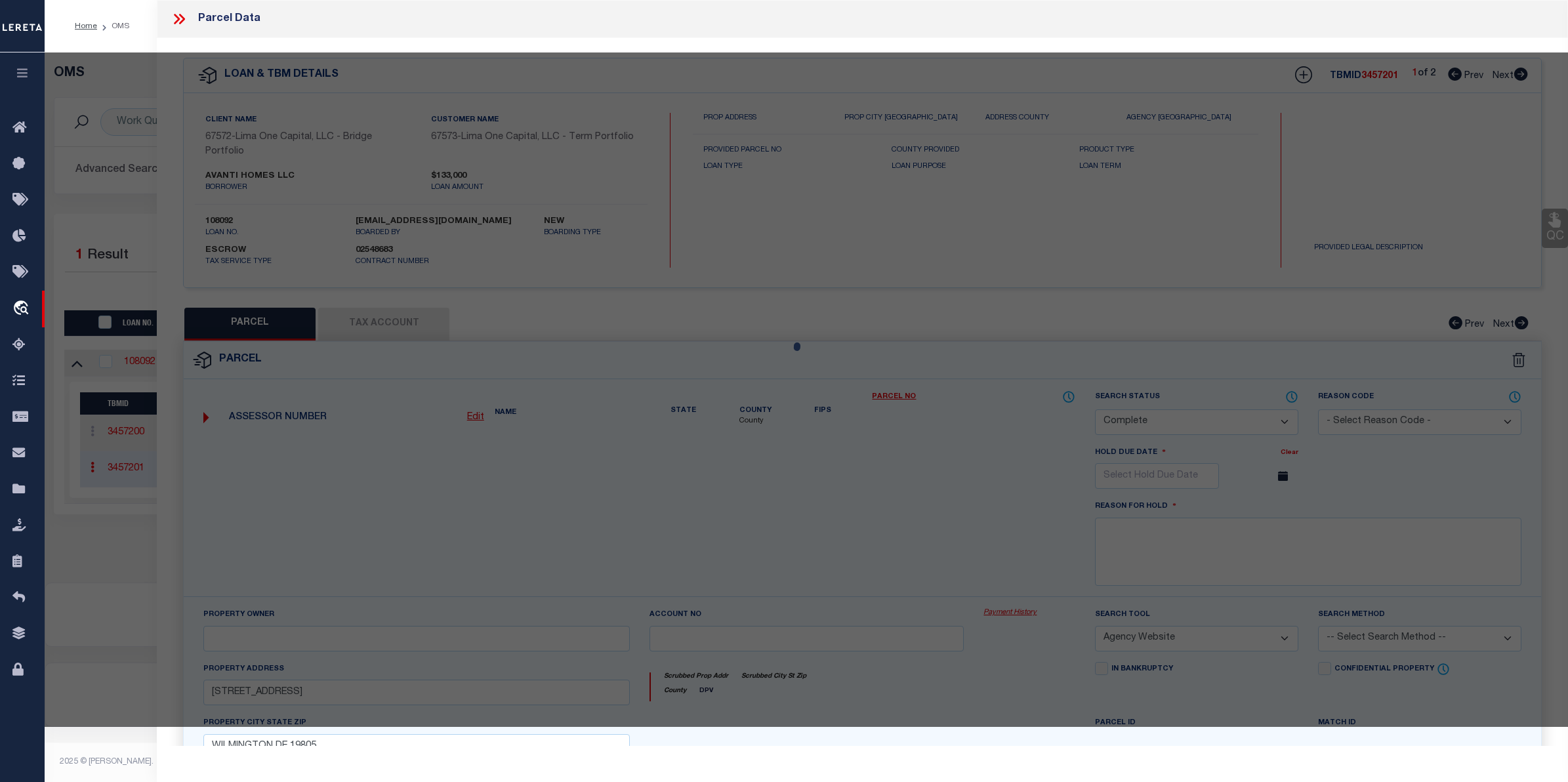
select select "AS"
select select
checkbox input "false"
select select "CP"
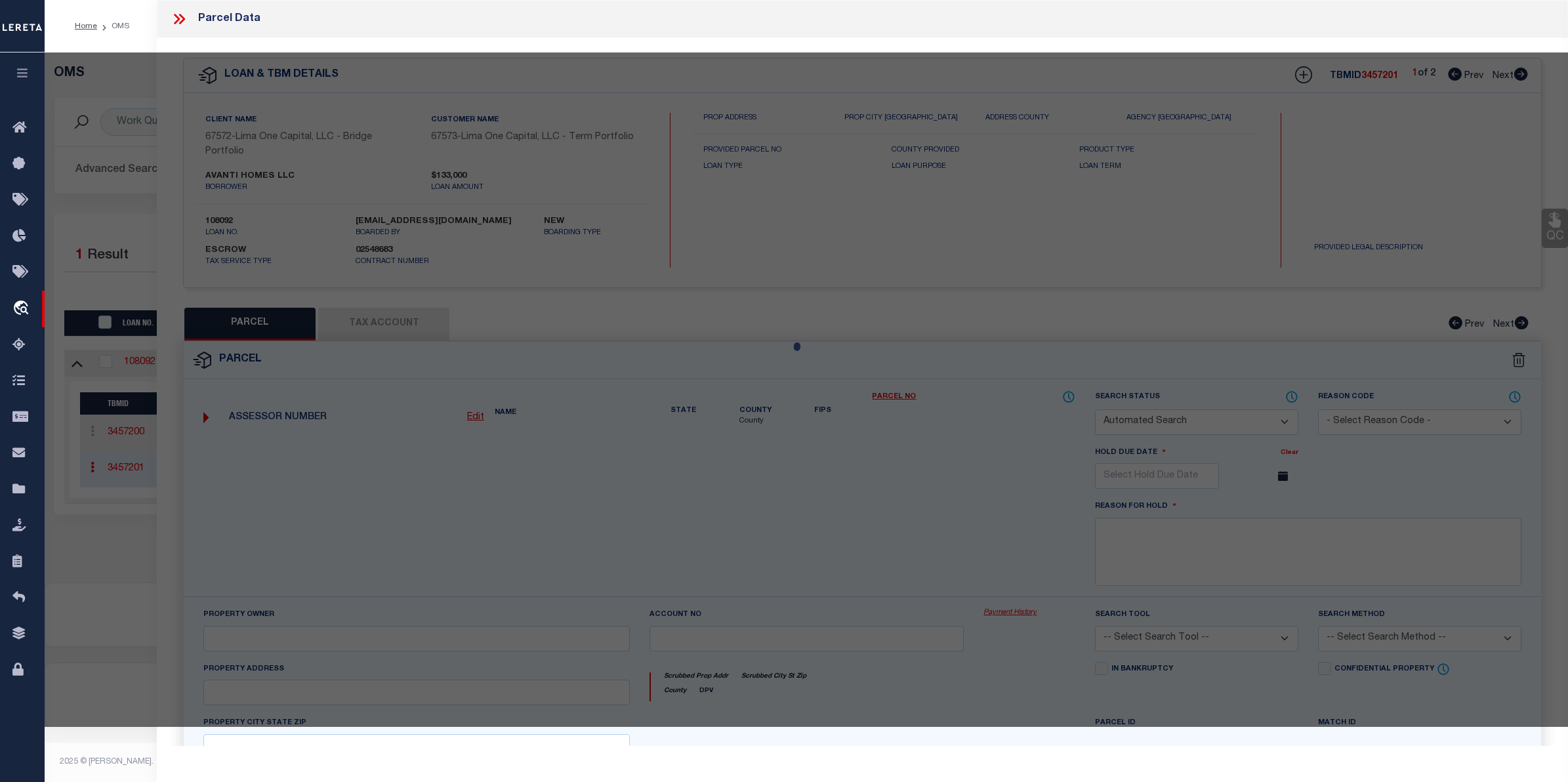
select select "AGW"
select select
type input "1908 SENECA RD"
checkbox input "false"
type input "WILMINGTON DE 19805"
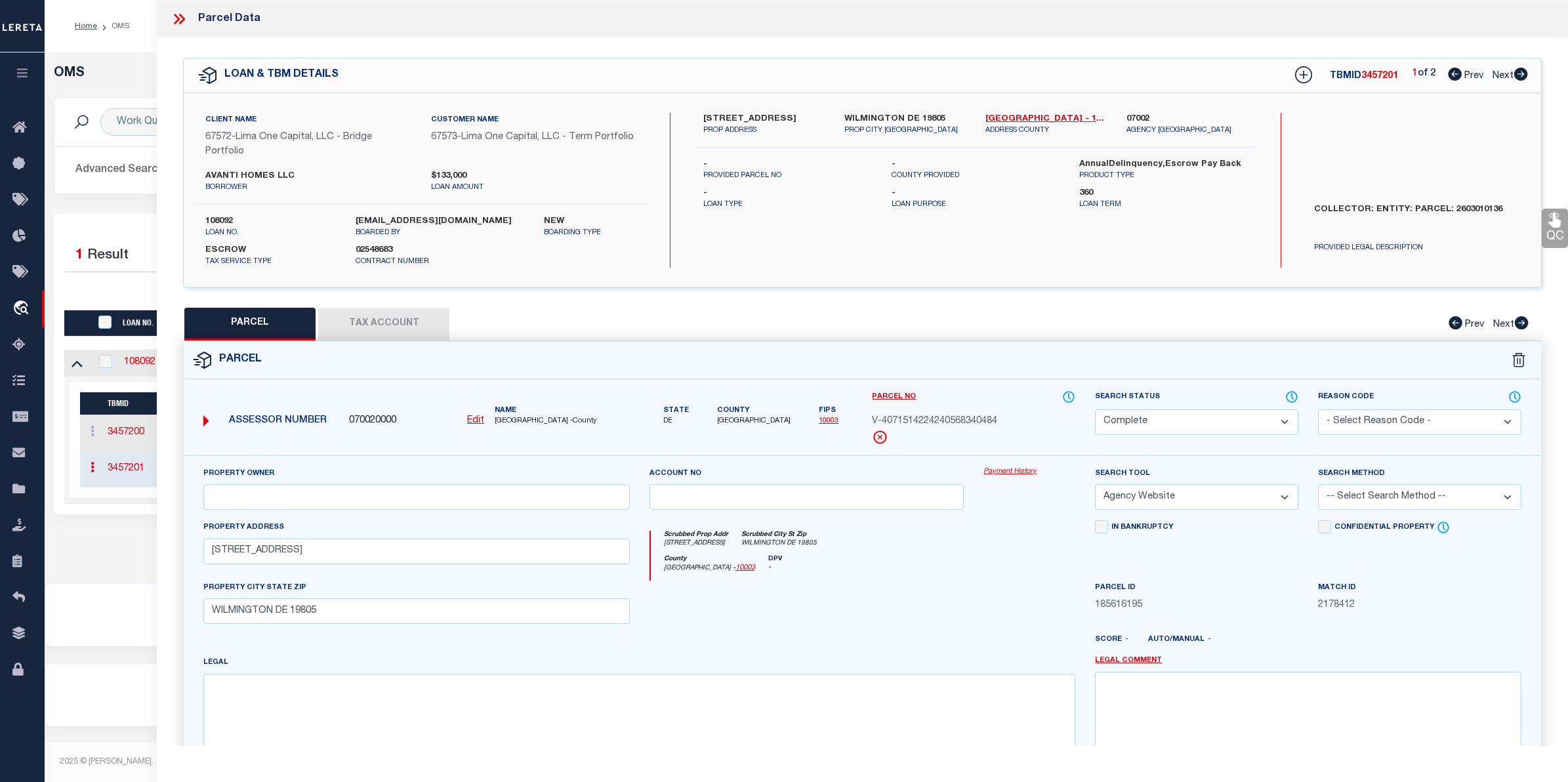
click at [1014, 469] on link "Payment History" at bounding box center [1029, 471] width 92 height 11
click at [110, 47] on div "Home OMS Profile Sign out" at bounding box center [807, 26] width 1524 height 52
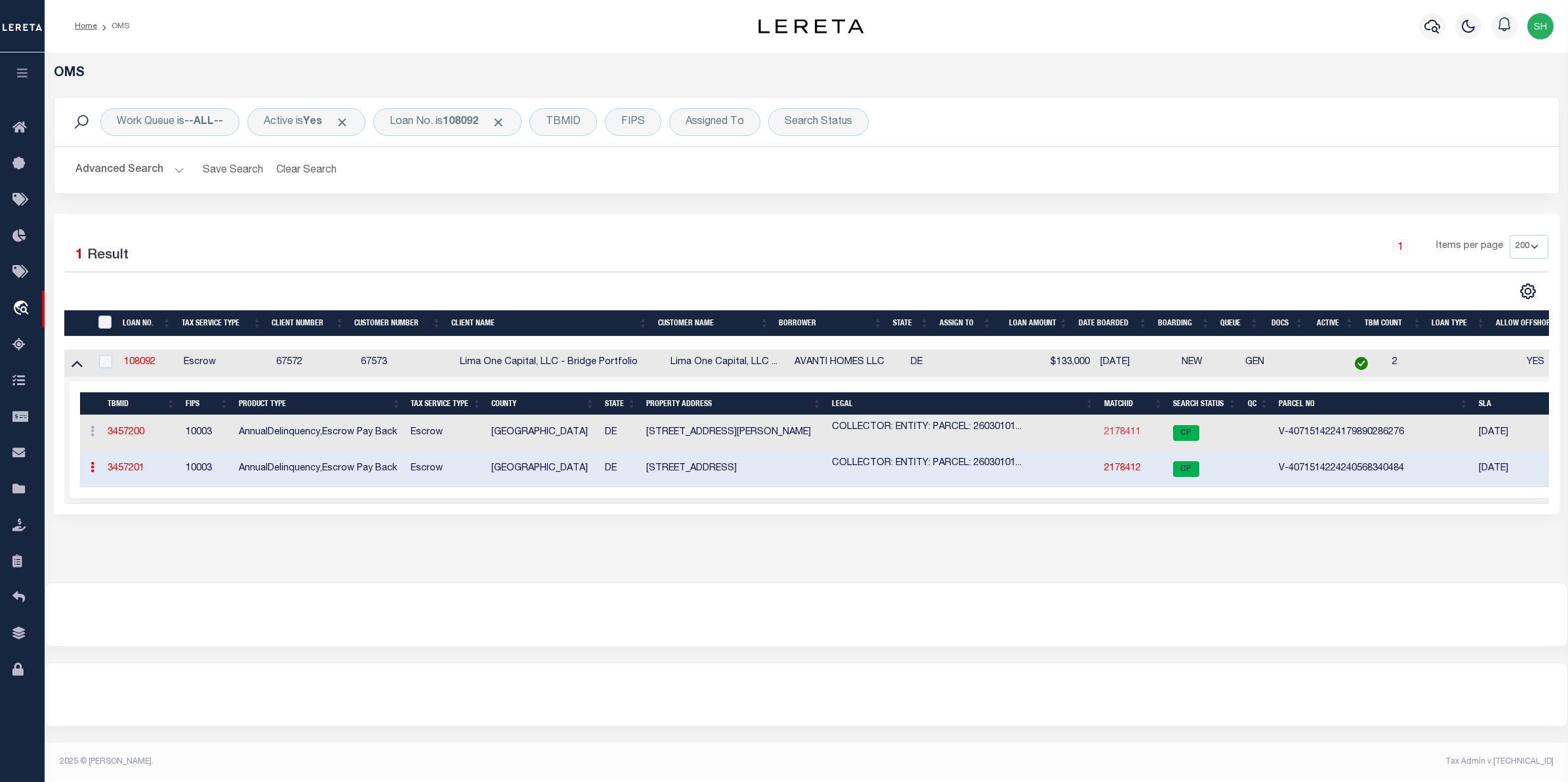
click at [1120, 437] on link "2178411" at bounding box center [1123, 432] width 37 height 9
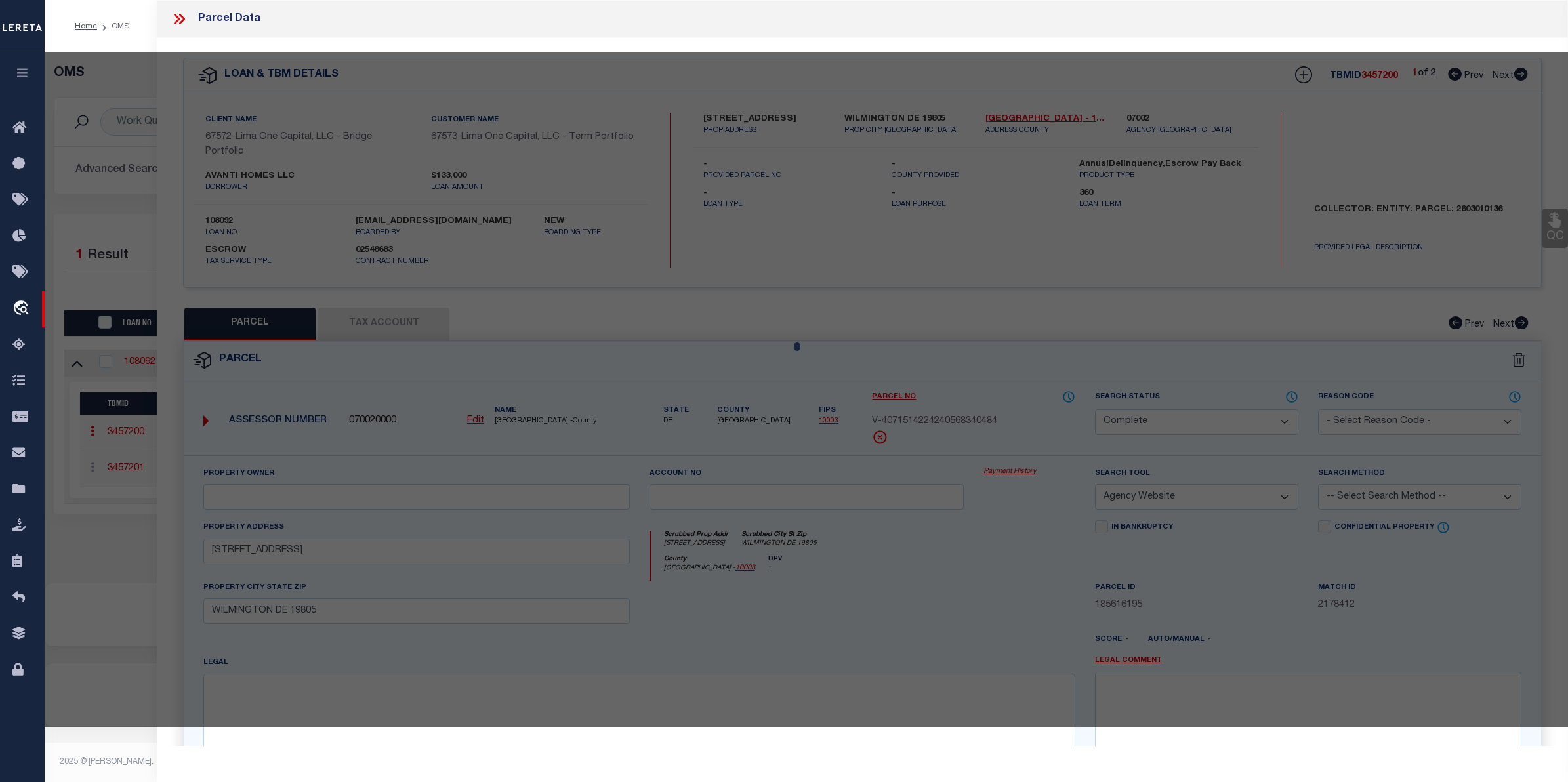
select select "AS"
select select
checkbox input "false"
select select "CP"
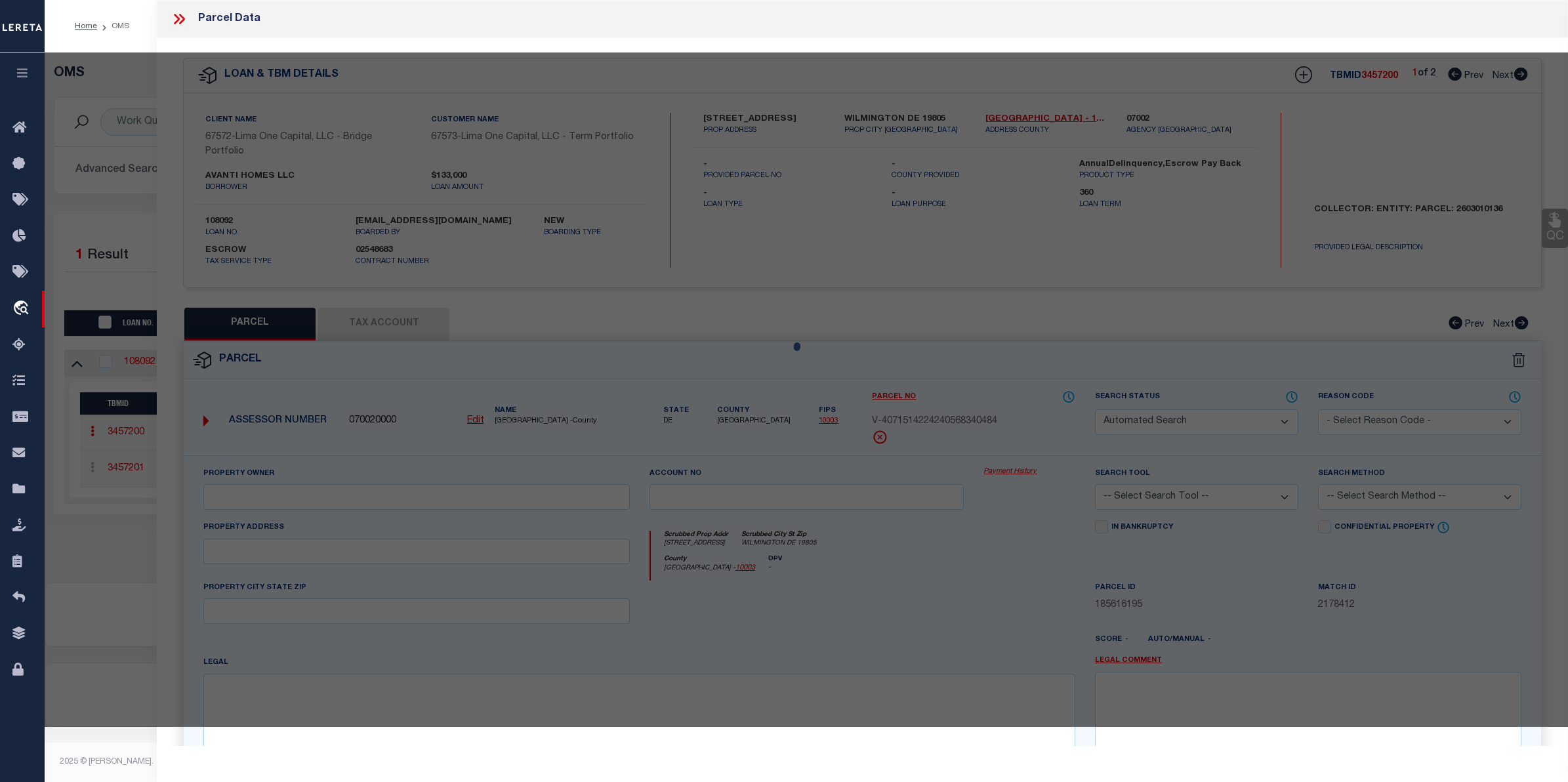
select select "AGW"
select select
type input "[STREET_ADDRESS][PERSON_NAME]"
checkbox input "false"
type input "WILMINGTON DE 19802"
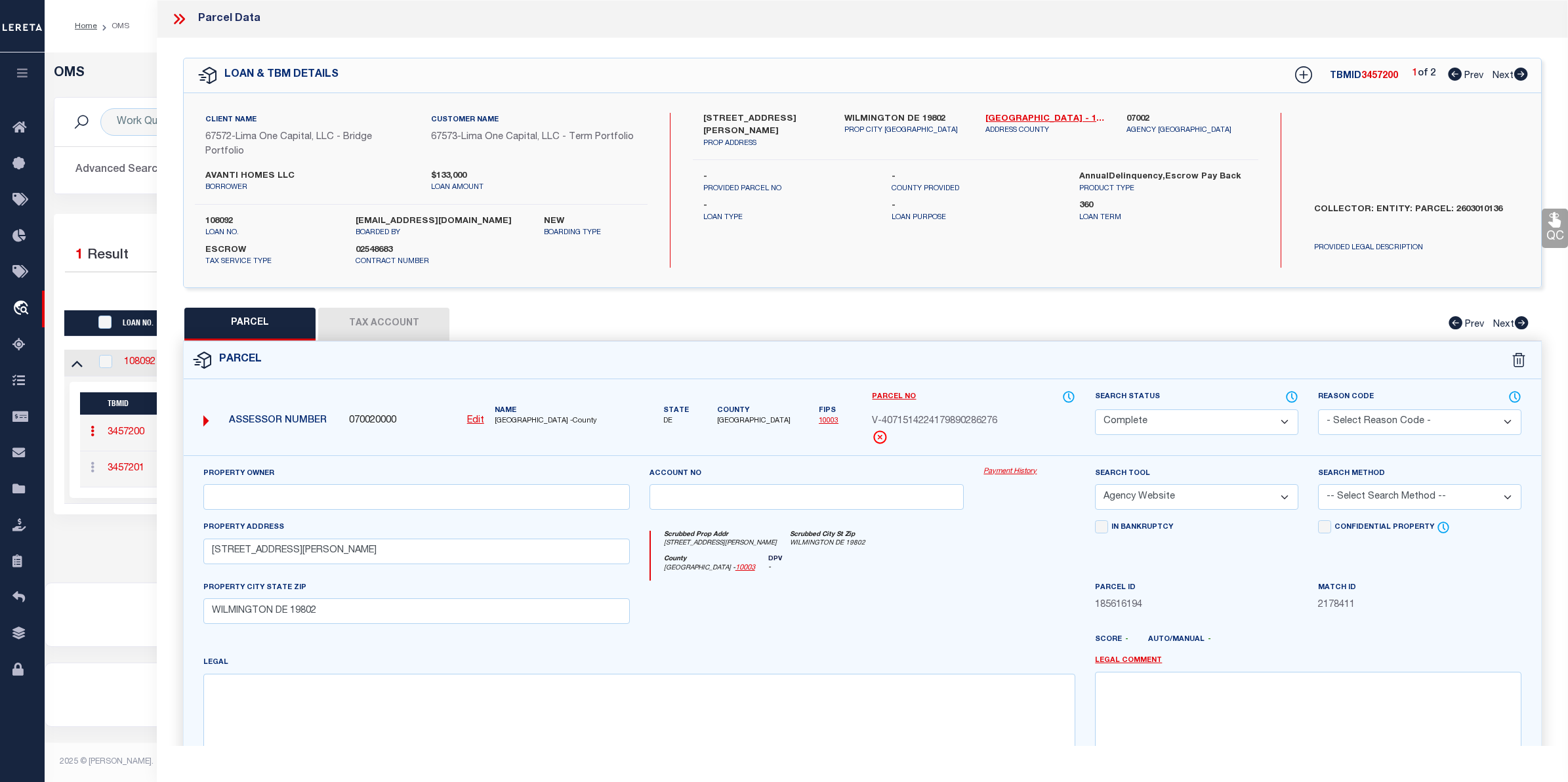
click at [1018, 471] on link "Payment History" at bounding box center [1029, 471] width 92 height 11
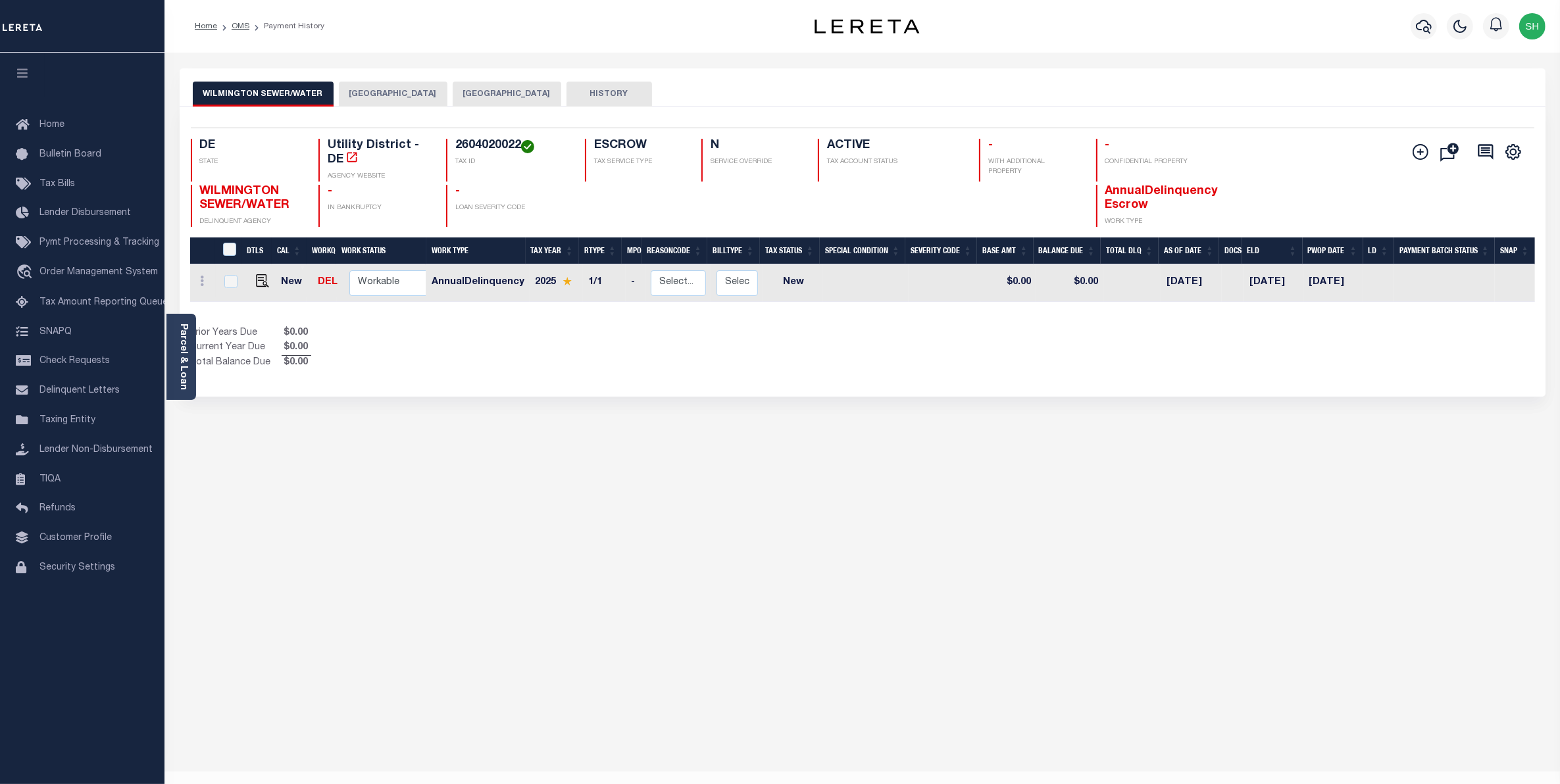
click at [347, 87] on button "[GEOGRAPHIC_DATA]" at bounding box center [393, 94] width 108 height 25
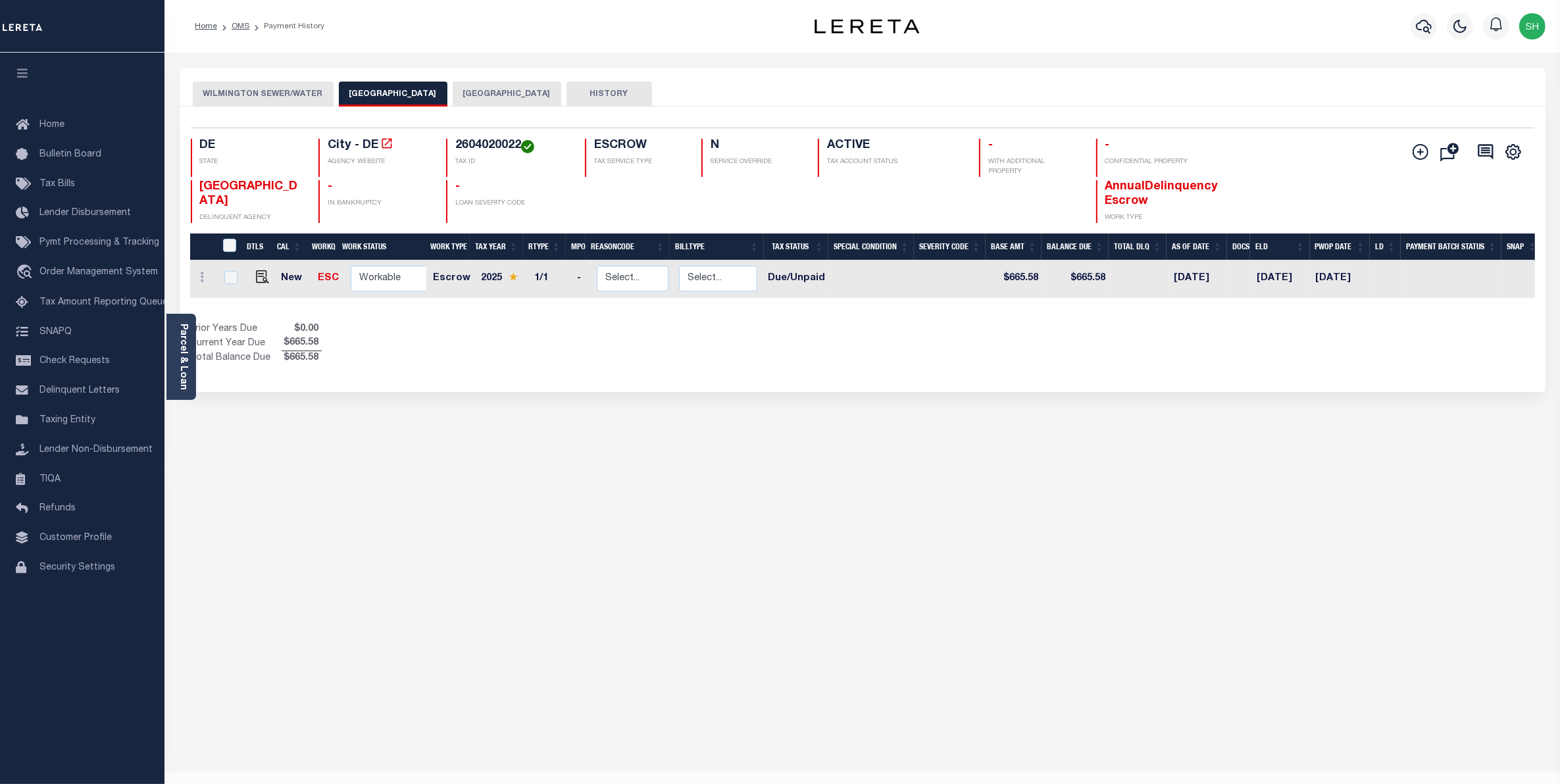
click at [458, 100] on button "[GEOGRAPHIC_DATA]" at bounding box center [506, 94] width 108 height 25
click at [699, 17] on div "Home OMS Payment History" at bounding box center [469, 26] width 569 height 28
drag, startPoint x: 519, startPoint y: 144, endPoint x: 445, endPoint y: 149, distance: 74.2
click at [446, 149] on div "2604020022 TAX ID" at bounding box center [507, 158] width 123 height 38
copy h4 "2604020022"
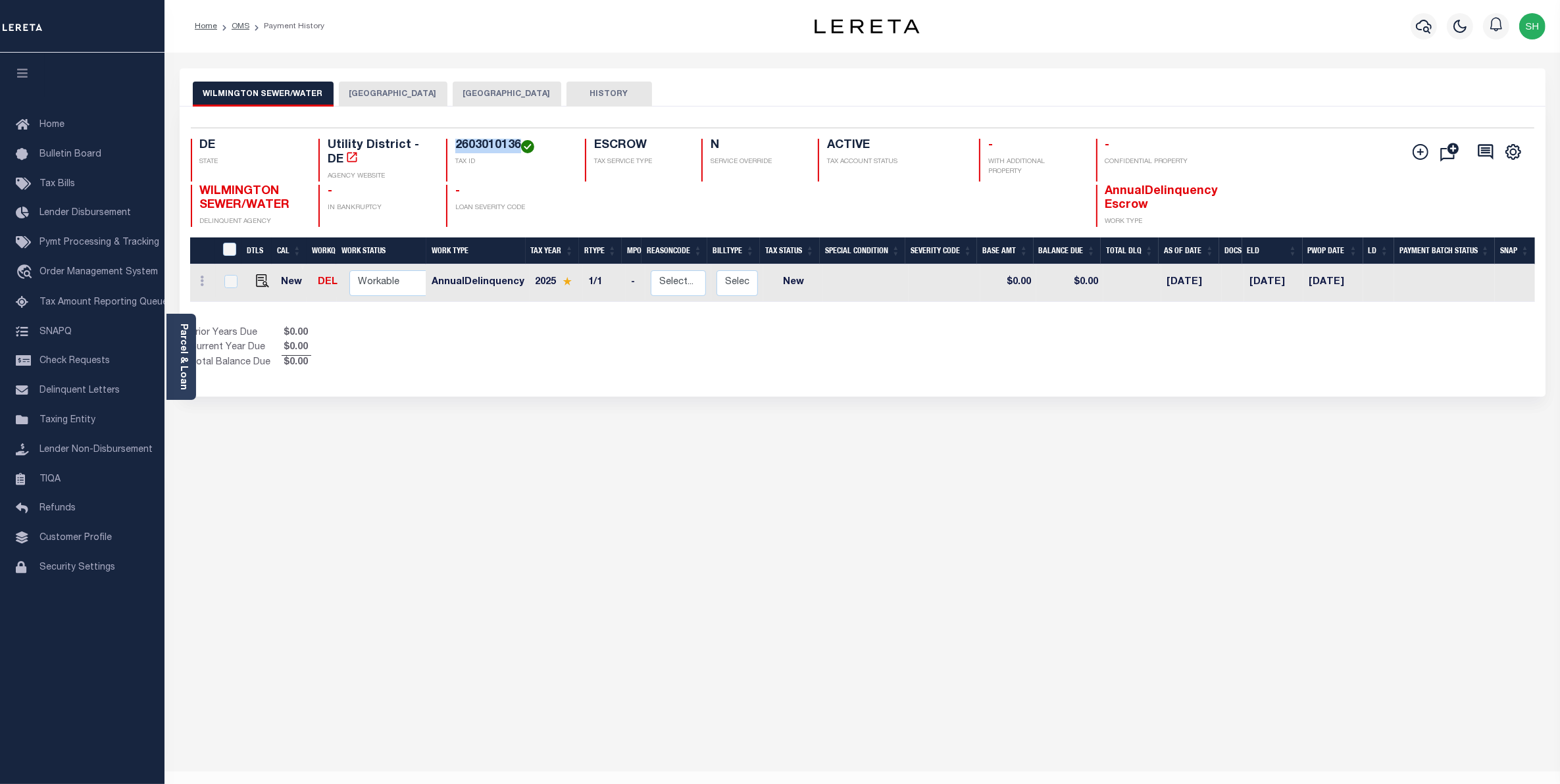
drag, startPoint x: 521, startPoint y: 142, endPoint x: 446, endPoint y: 140, distance: 75.0
click at [446, 140] on div "2603010136 TAX ID" at bounding box center [507, 160] width 123 height 43
copy h4 "2603010136"
